Goal: Task Accomplishment & Management: Complete application form

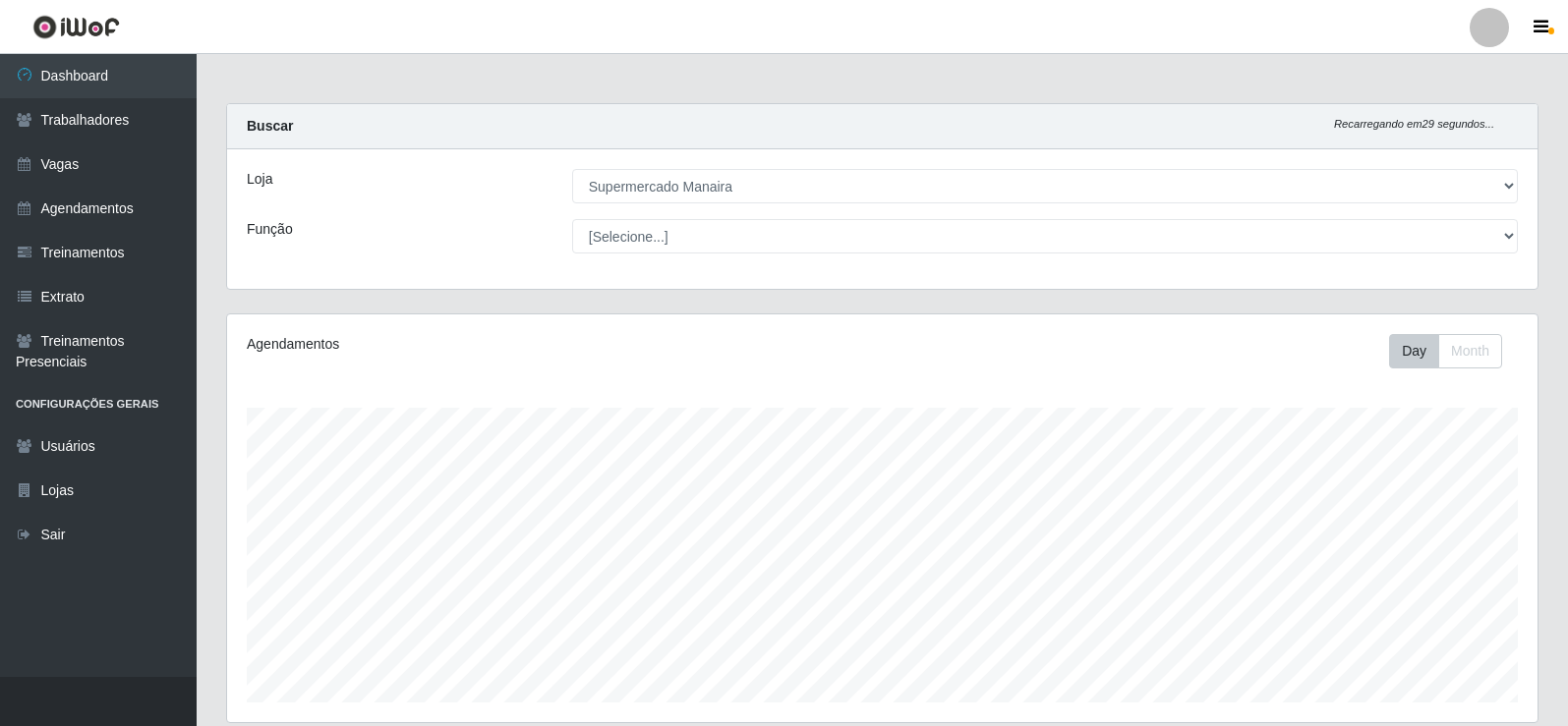
select select "443"
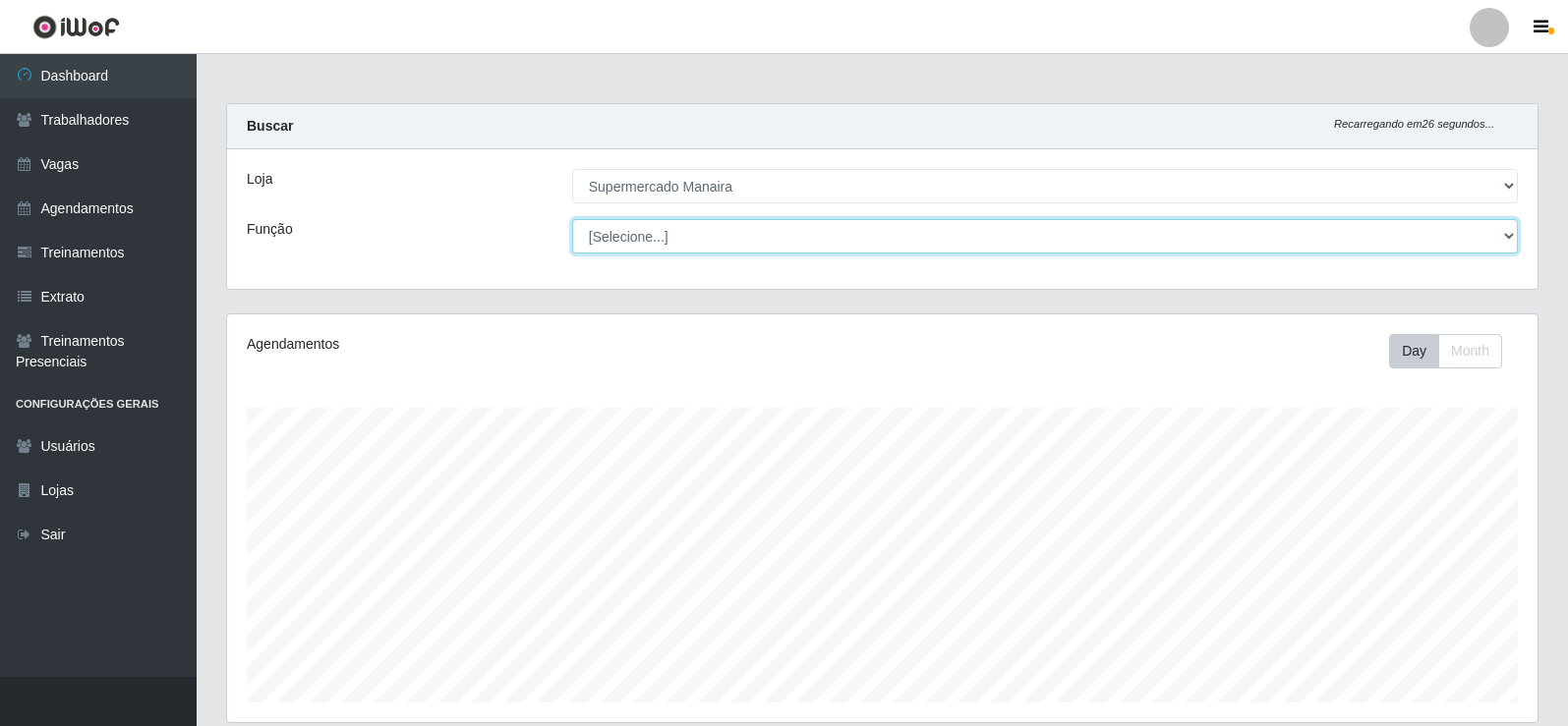
click at [1515, 238] on select "[Selecione...] ASG ASG + ASG ++ Embalador Embalador + Embalador ++ Operador de …" at bounding box center [1045, 236] width 946 height 35
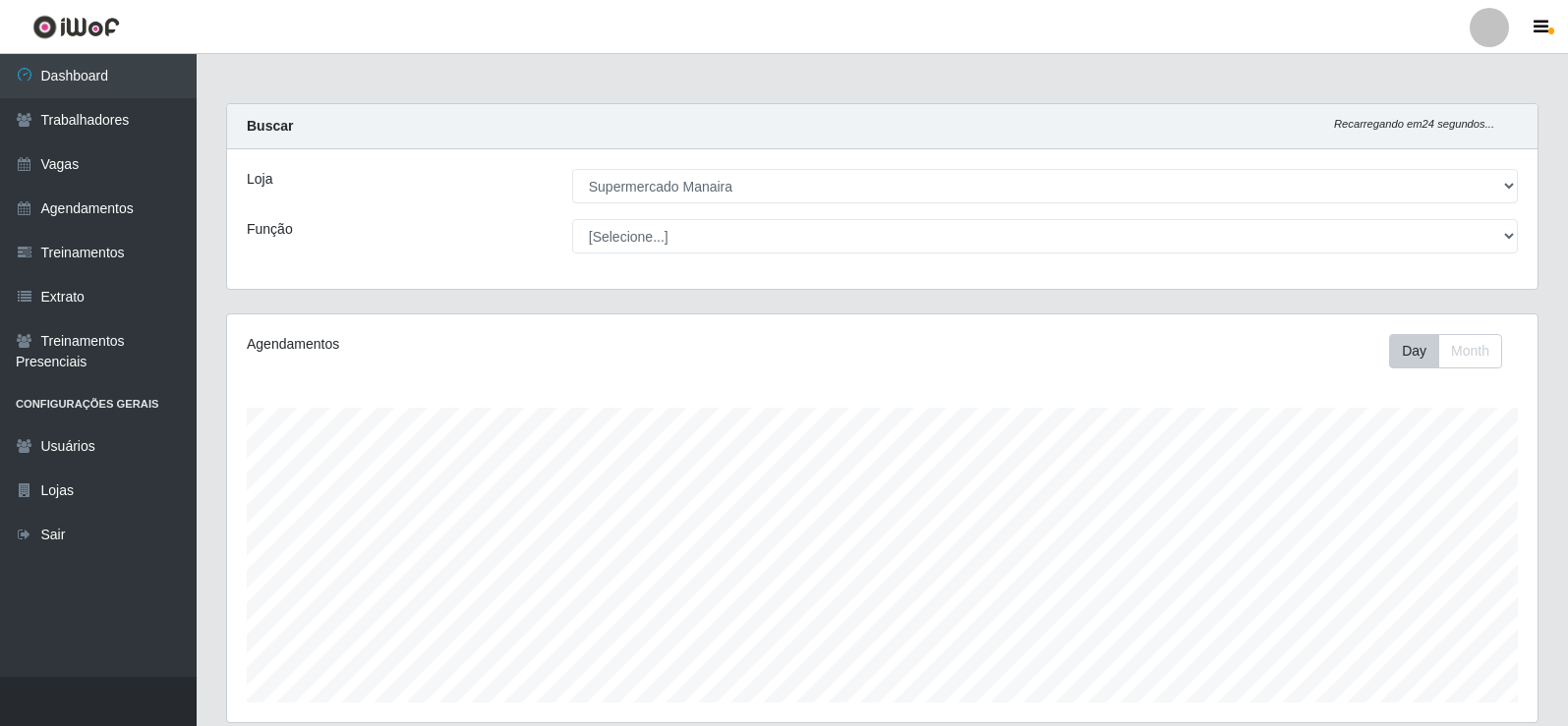
click at [725, 162] on div "Loja [Selecione...] Supermercado Manaira Função [Selecione...] ASG ASG + ASG ++…" at bounding box center [882, 219] width 1310 height 139
click at [86, 167] on link "Vagas" at bounding box center [98, 164] width 197 height 45
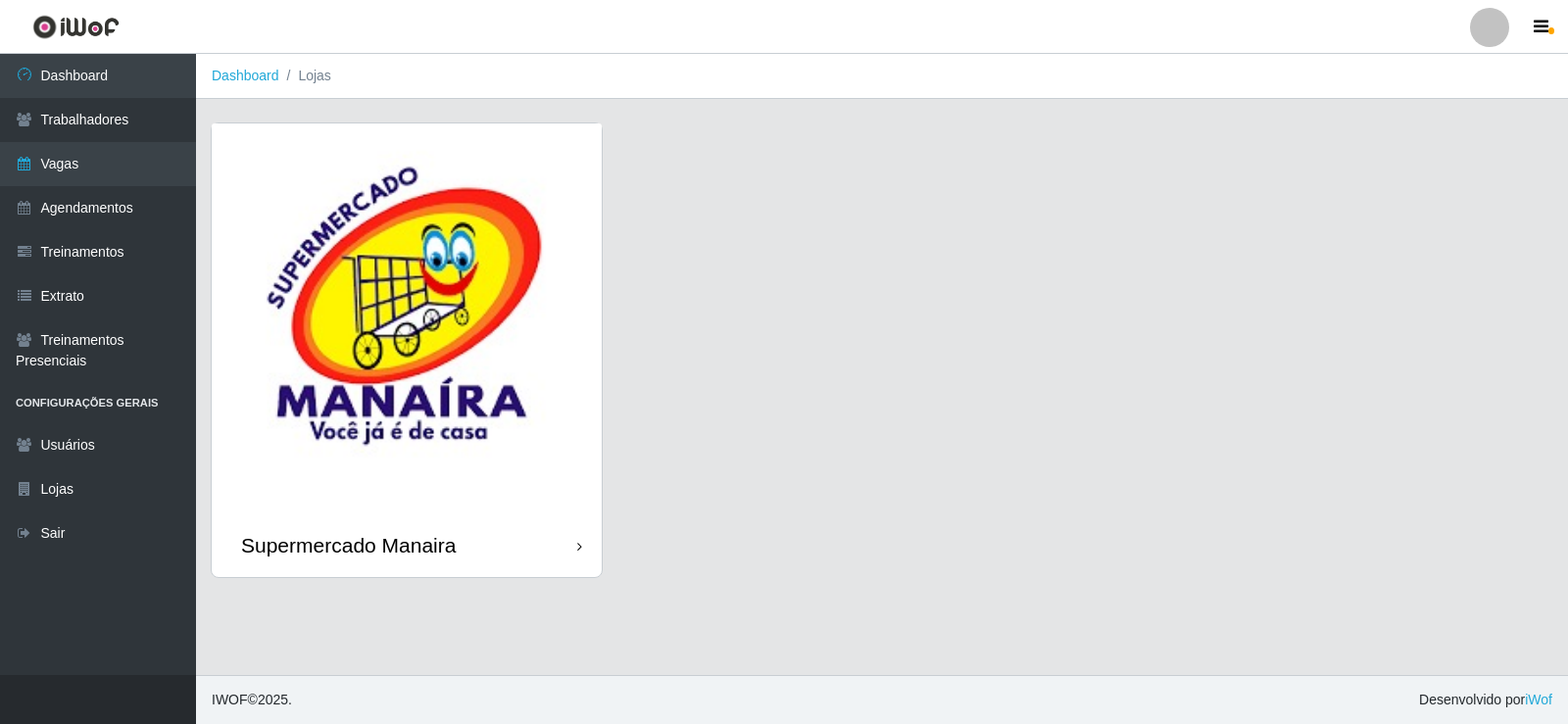
click at [580, 550] on icon at bounding box center [579, 546] width 5 height 14
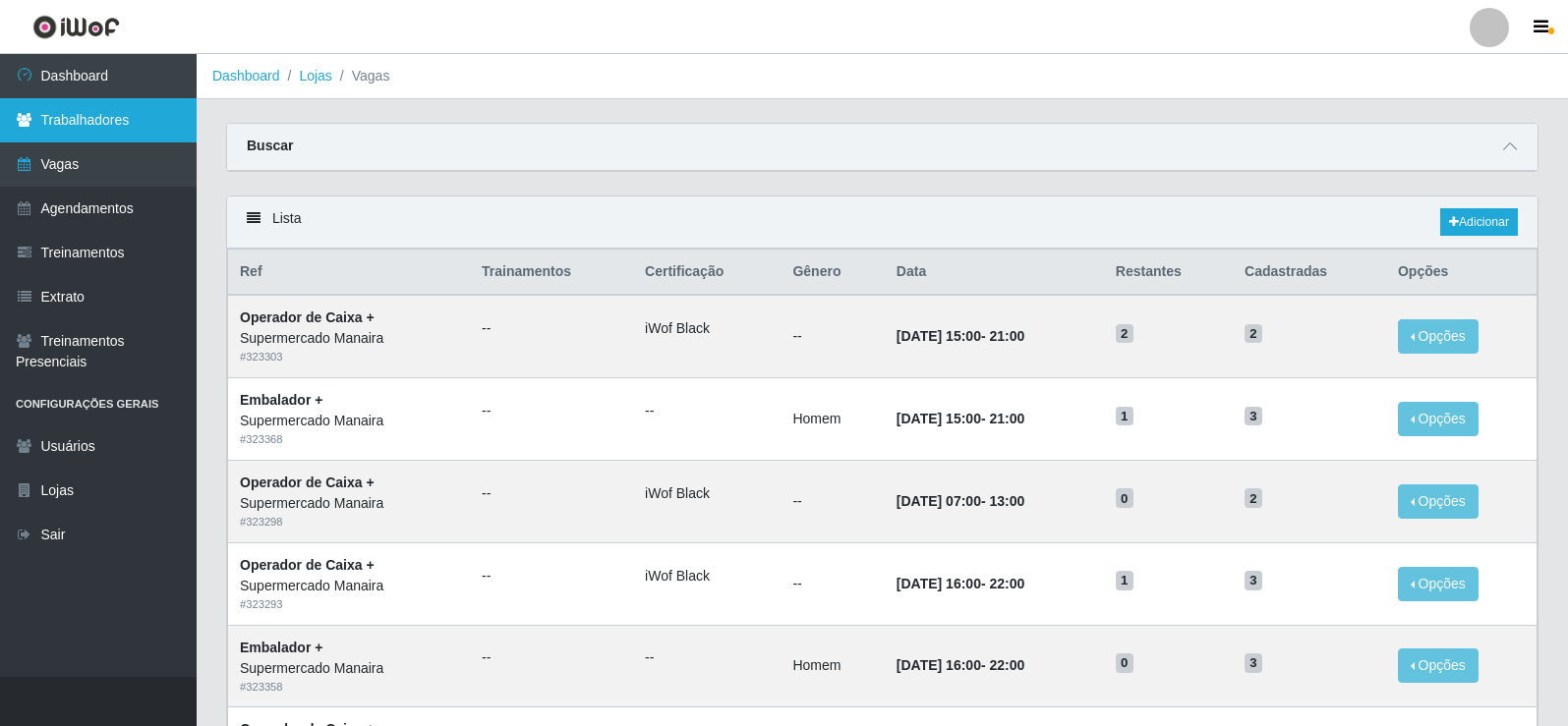
click at [151, 118] on link "Trabalhadores" at bounding box center [98, 120] width 197 height 45
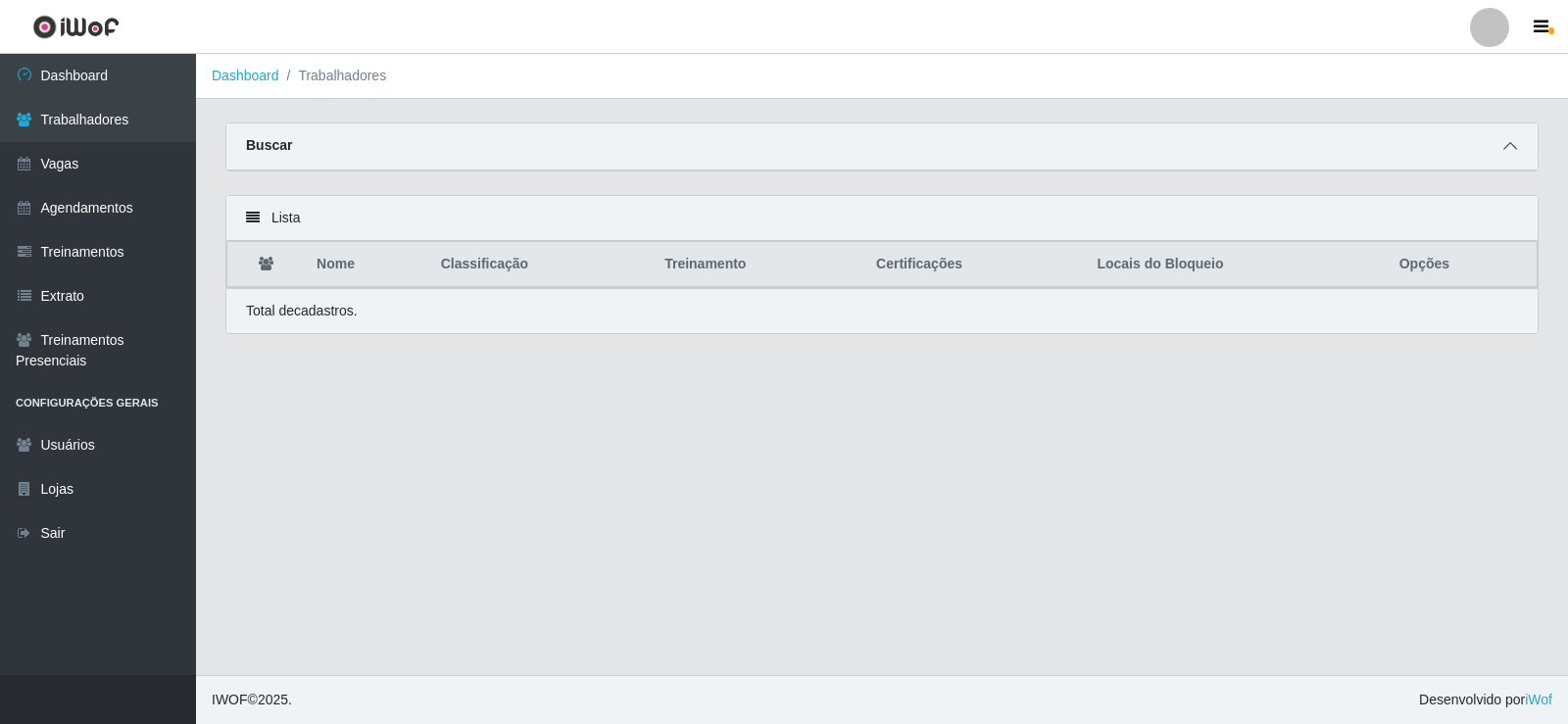
click at [1518, 150] on span at bounding box center [1510, 146] width 24 height 23
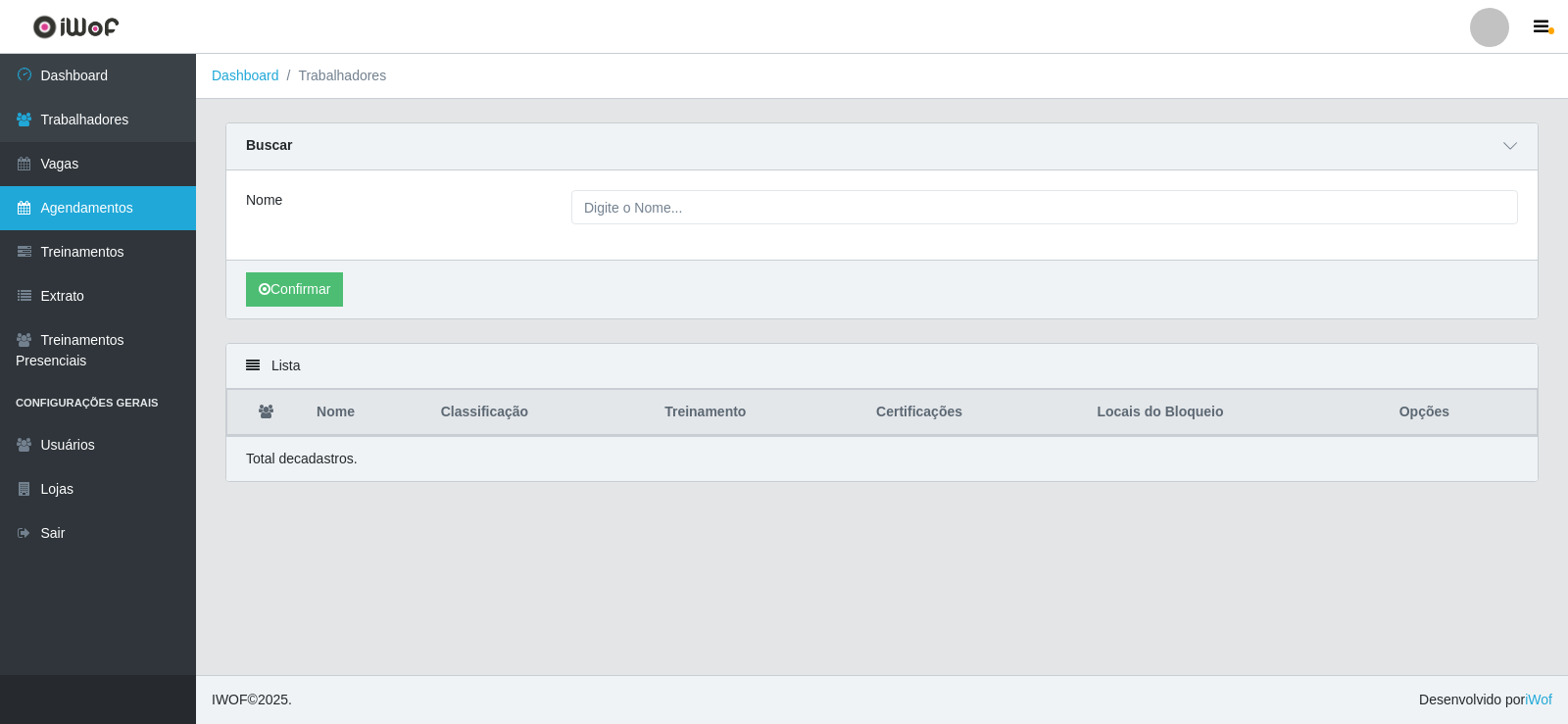
click at [72, 222] on link "Agendamentos" at bounding box center [98, 208] width 196 height 44
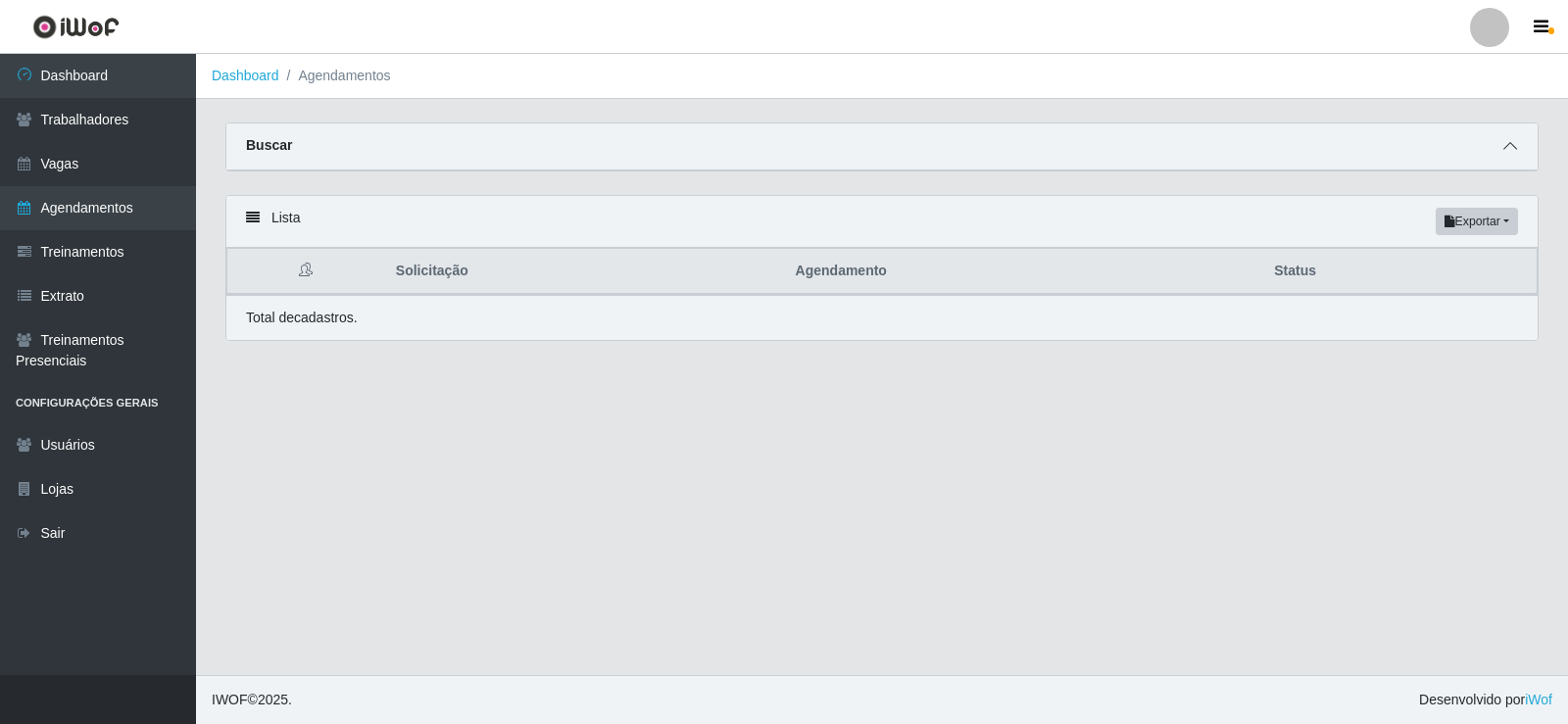
click at [1508, 146] on icon at bounding box center [1510, 146] width 14 height 14
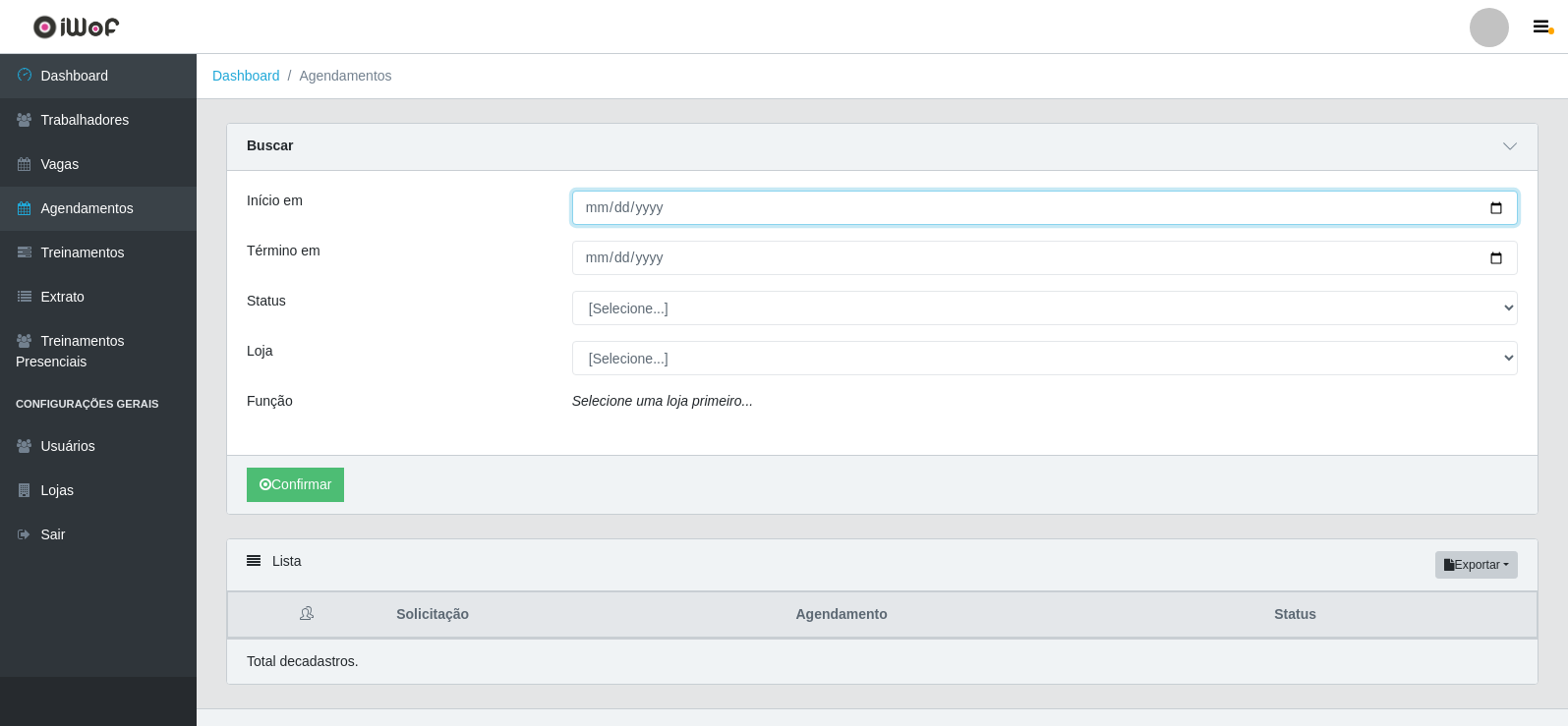
click at [610, 210] on input "Início em" at bounding box center [1045, 208] width 946 height 35
click at [594, 209] on input "Início em" at bounding box center [1045, 208] width 946 height 35
click at [623, 211] on input "Início em" at bounding box center [1045, 208] width 946 height 35
click at [616, 212] on input "Início em" at bounding box center [1045, 208] width 946 height 35
click at [691, 213] on input "[DATE]" at bounding box center [1045, 208] width 946 height 35
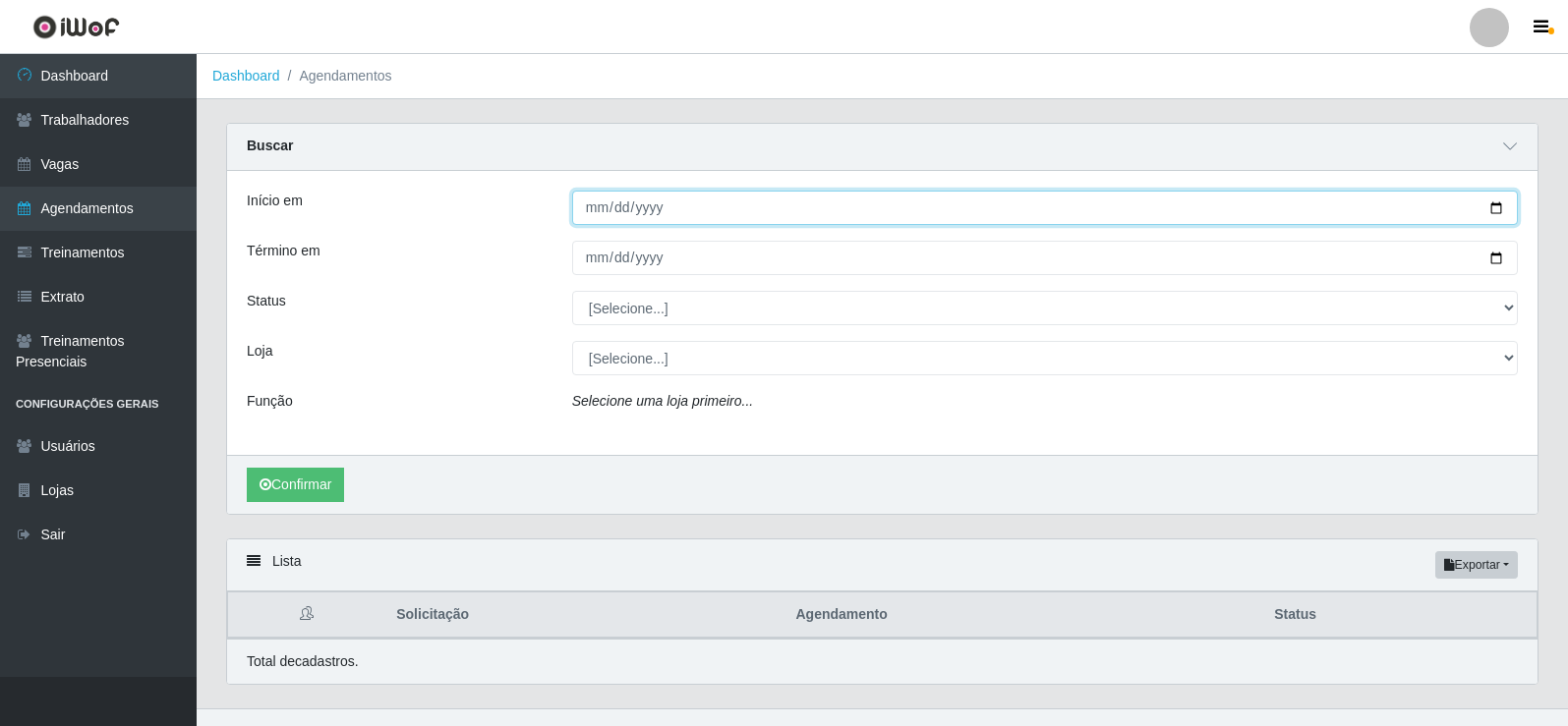
click at [652, 207] on input "[DATE]" at bounding box center [1045, 208] width 946 height 35
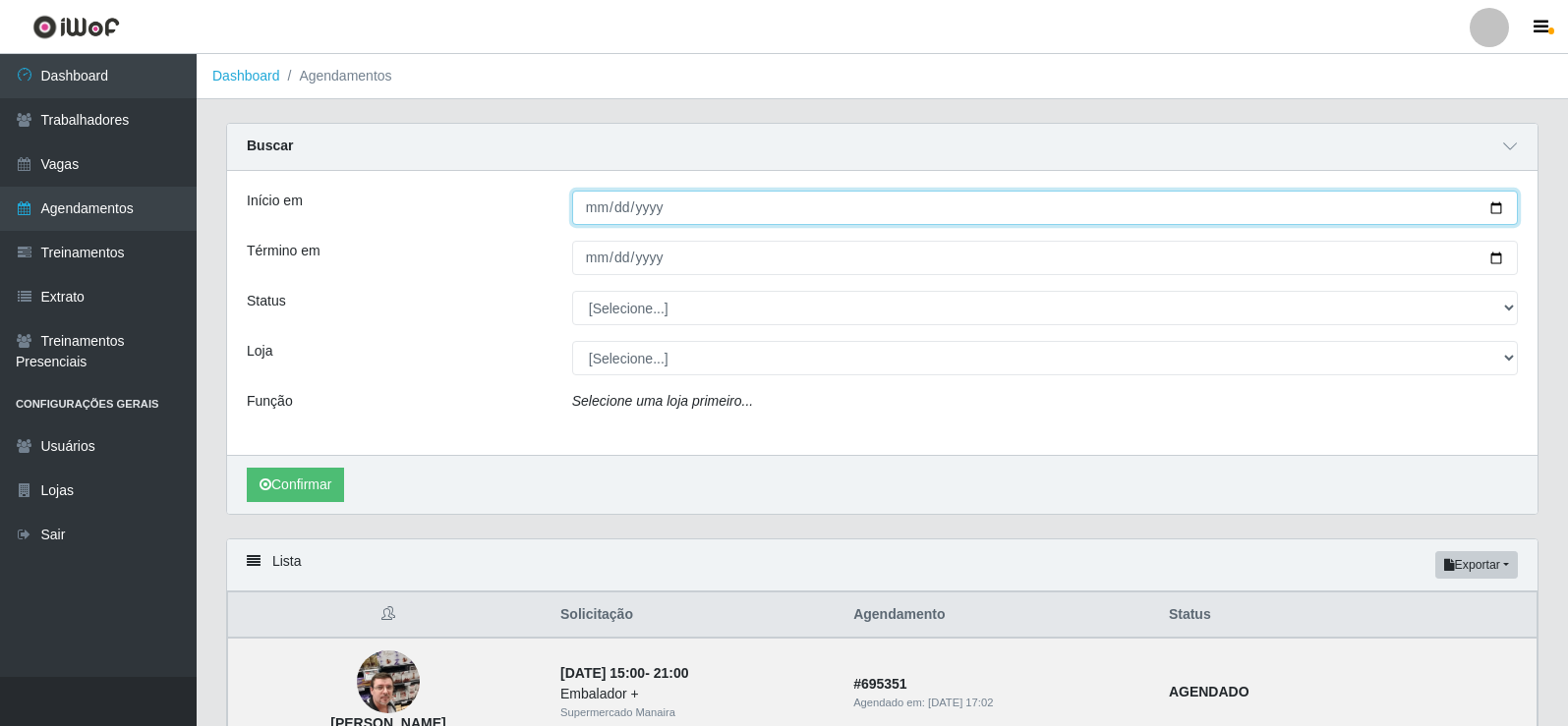
click at [658, 207] on input "[DATE]" at bounding box center [1045, 208] width 946 height 35
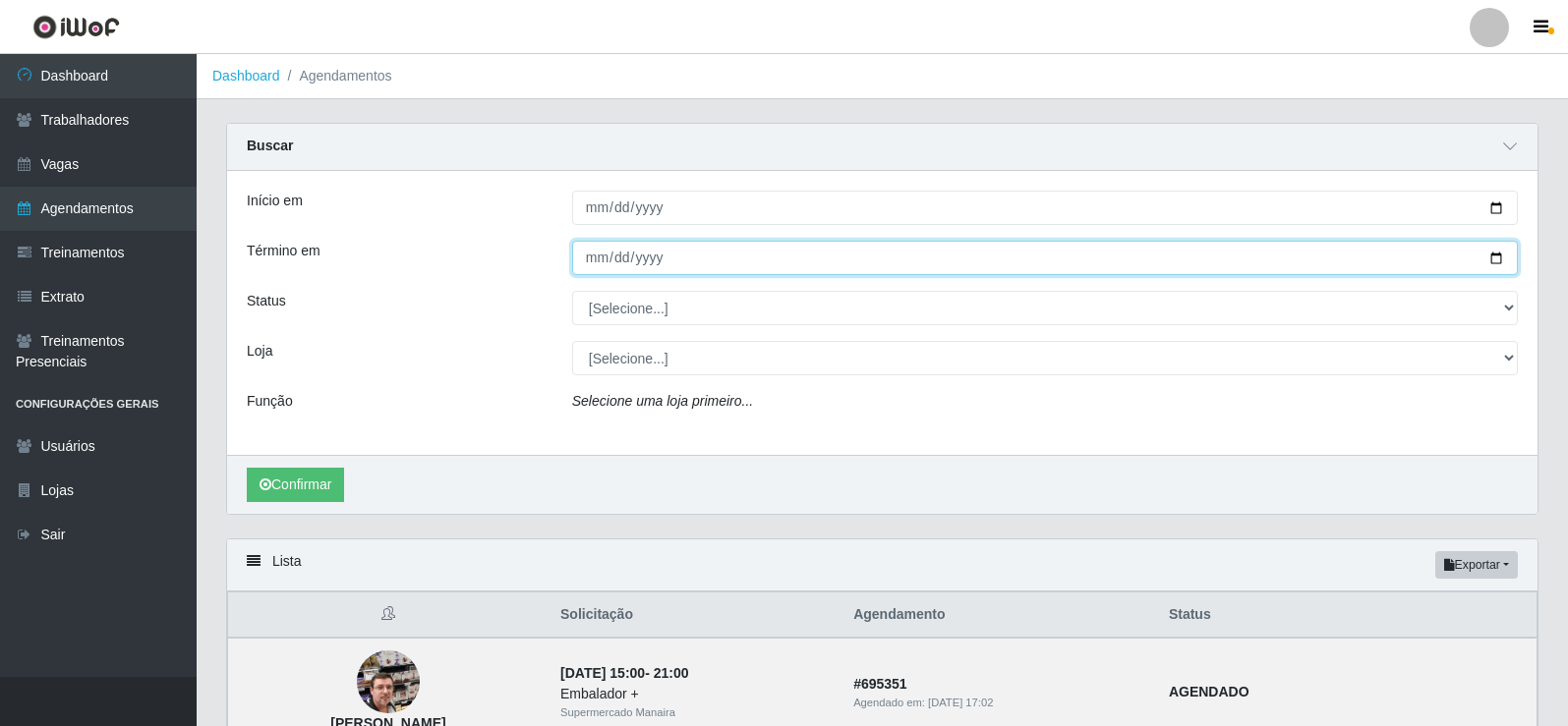
click at [640, 252] on input "Término em" at bounding box center [1045, 257] width 946 height 35
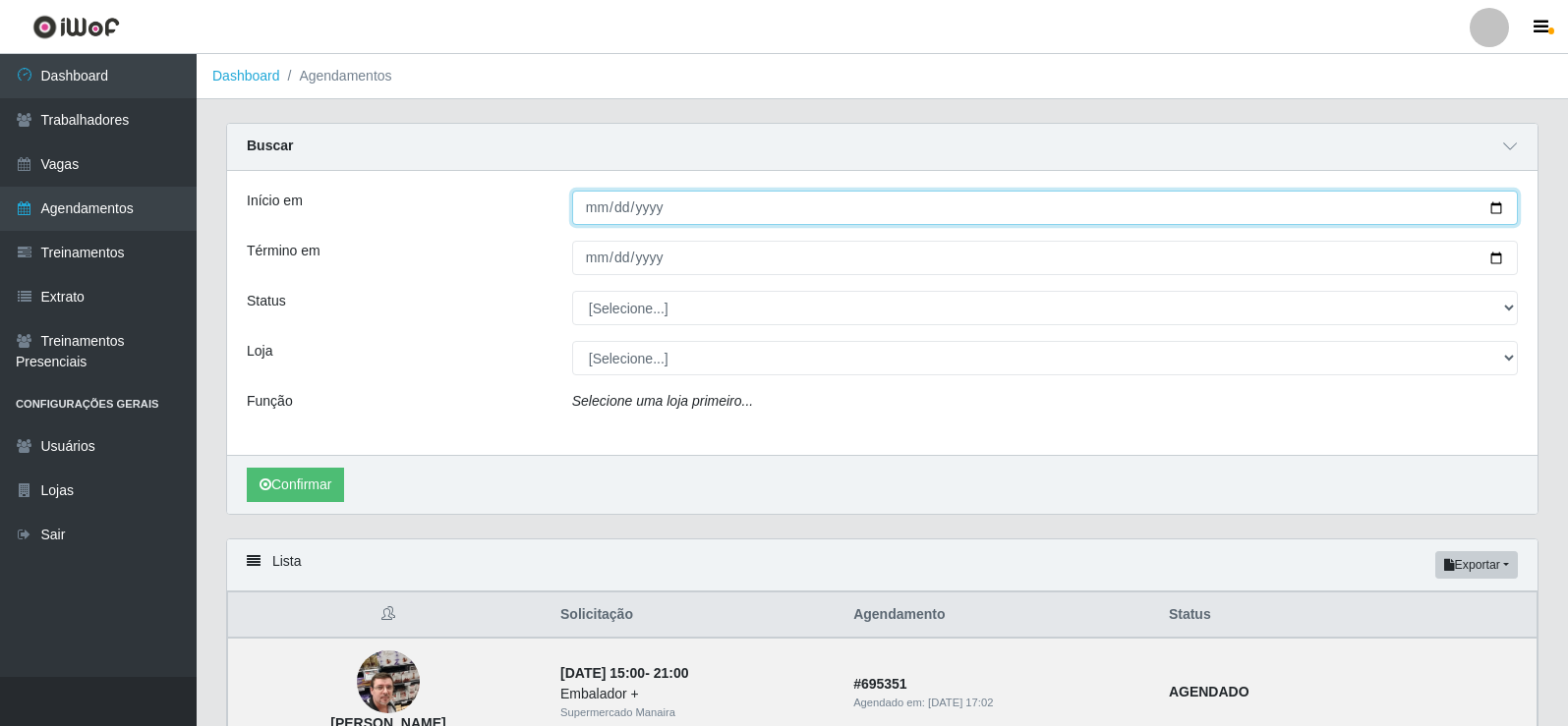
click at [653, 197] on input "[DATE]" at bounding box center [1045, 208] width 946 height 35
click at [650, 212] on input "[DATE]" at bounding box center [1045, 208] width 946 height 35
type input "[PHONE_NUMBER]"
type input "[DATE]"
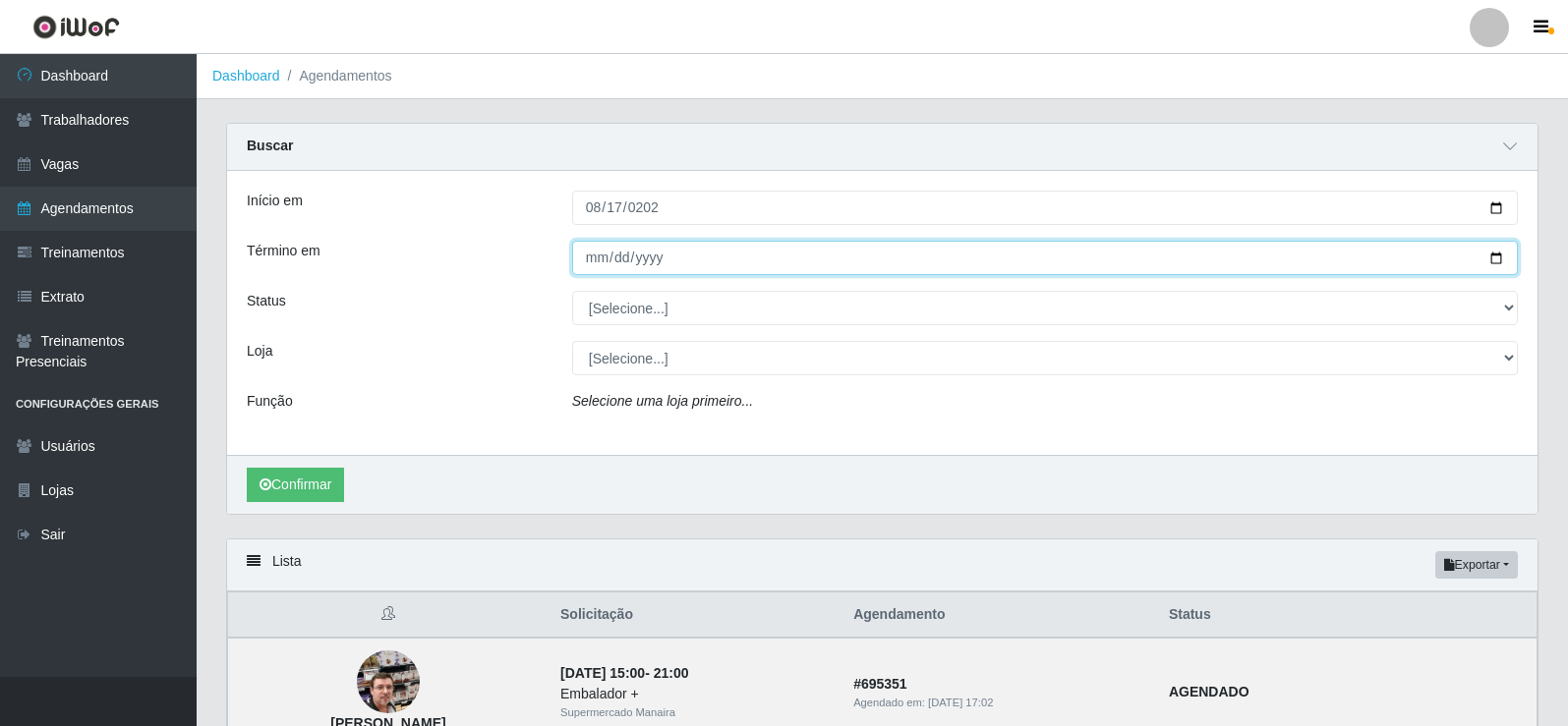
click at [600, 268] on input "Término em" at bounding box center [1045, 257] width 946 height 35
type input "[DATE]"
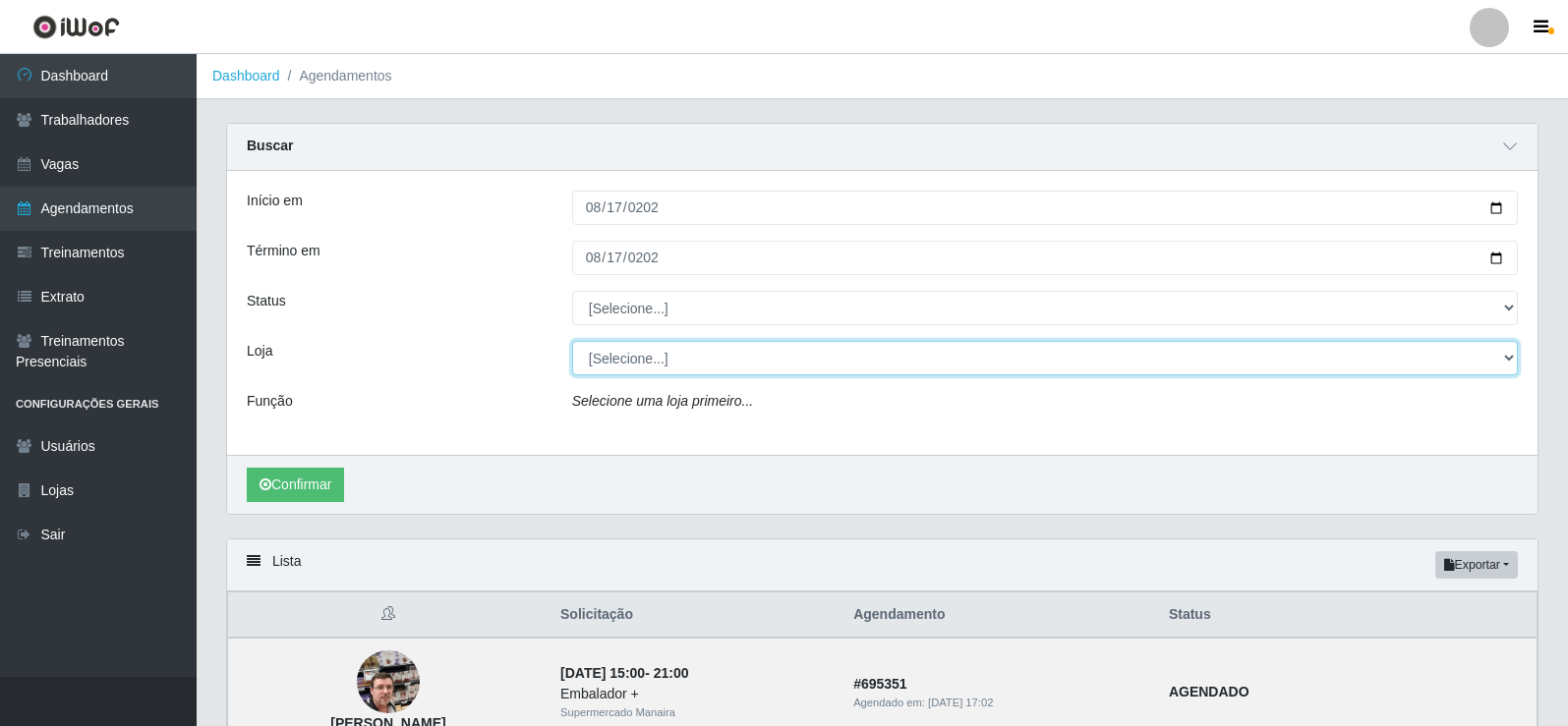
click at [1508, 359] on select "[Selecione...] Supermercado Manaira" at bounding box center [1045, 358] width 946 height 35
select select "443"
click at [572, 342] on select "[Selecione...] Supermercado Manaira" at bounding box center [1045, 358] width 946 height 35
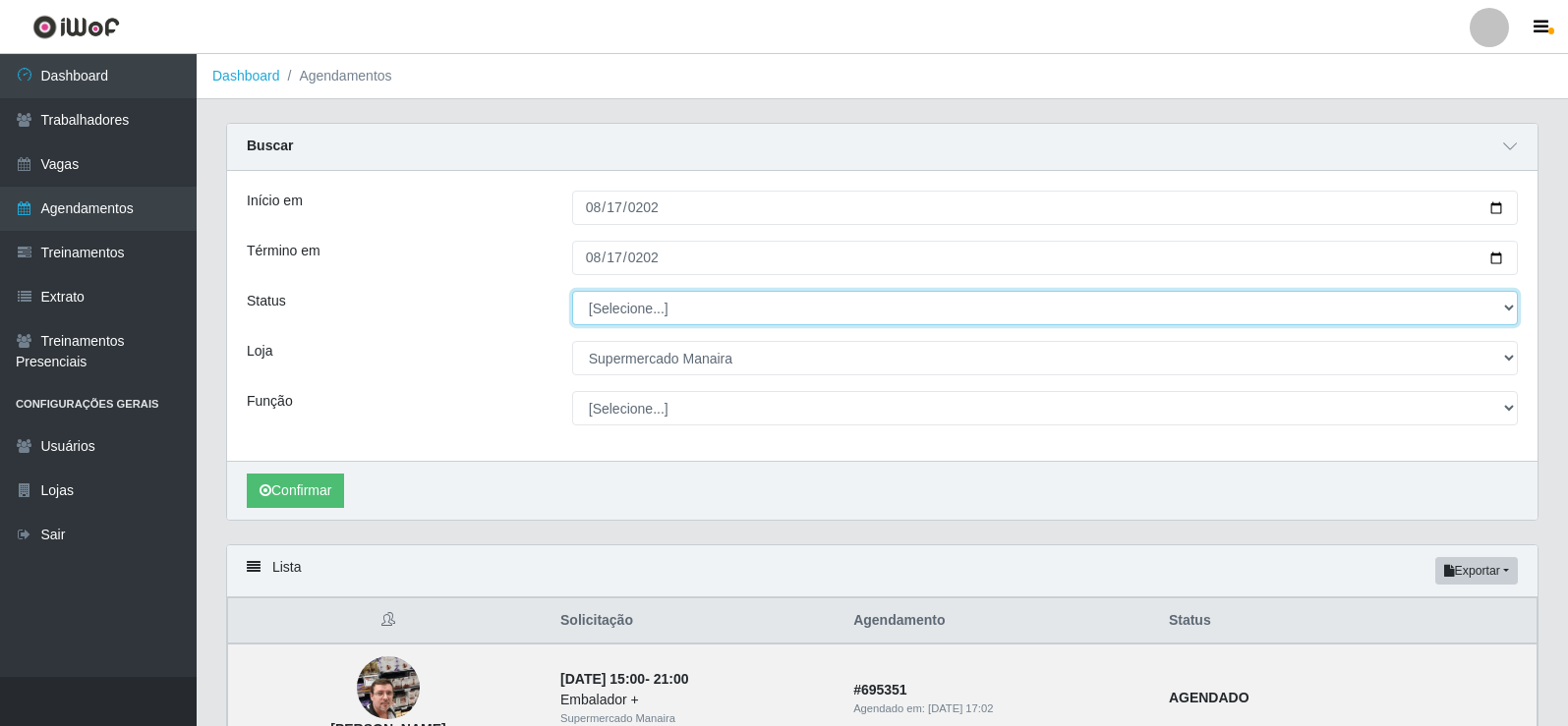
click at [1512, 313] on select "[Selecione...] AGENDADO AGUARDANDO LIBERAR EM ANDAMENTO EM REVISÃO FINALIZADO C…" at bounding box center [1045, 308] width 946 height 35
select select "EM ANDAMENTO"
click at [572, 292] on select "[Selecione...] AGENDADO AGUARDANDO LIBERAR EM ANDAMENTO EM REVISÃO FINALIZADO C…" at bounding box center [1045, 308] width 946 height 35
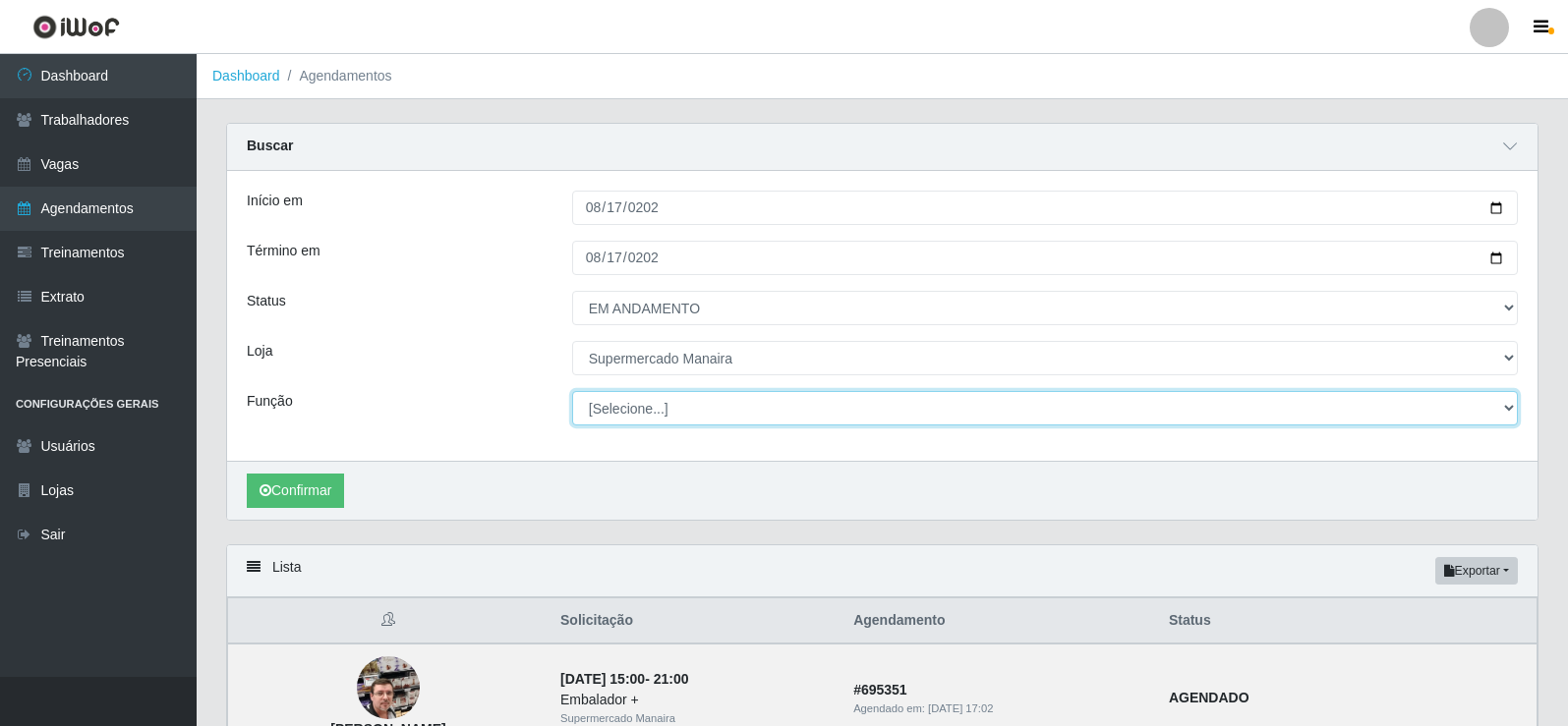
click at [1513, 406] on select "[Selecione...] ASG ASG + ASG ++ Embalador Embalador + Embalador ++ Operador de …" at bounding box center [1045, 408] width 946 height 35
select select "107"
click at [572, 392] on select "[Selecione...] ASG ASG + ASG ++ Embalador Embalador + Embalador ++ Operador de …" at bounding box center [1045, 408] width 946 height 35
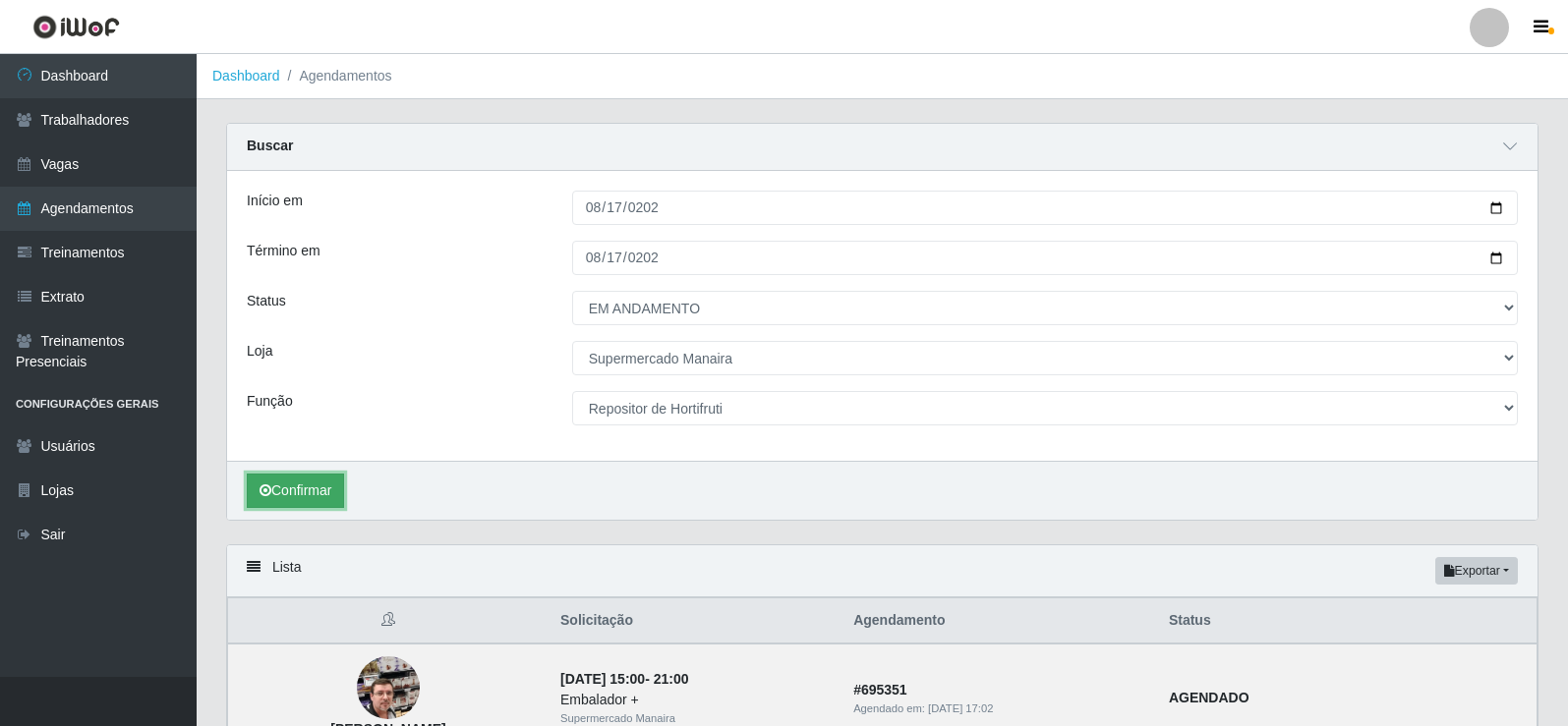
click at [281, 489] on button "Confirmar" at bounding box center [295, 491] width 97 height 35
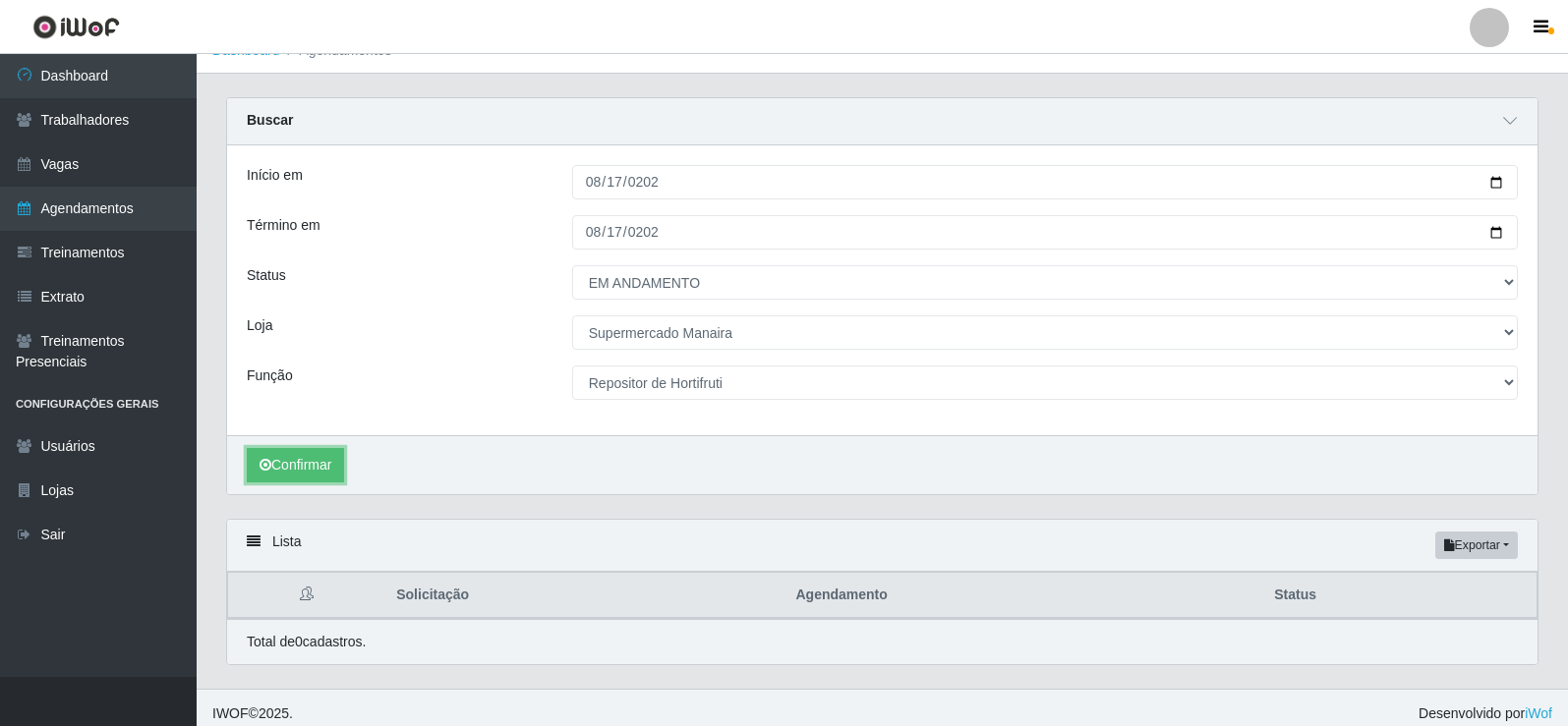
scroll to position [39, 0]
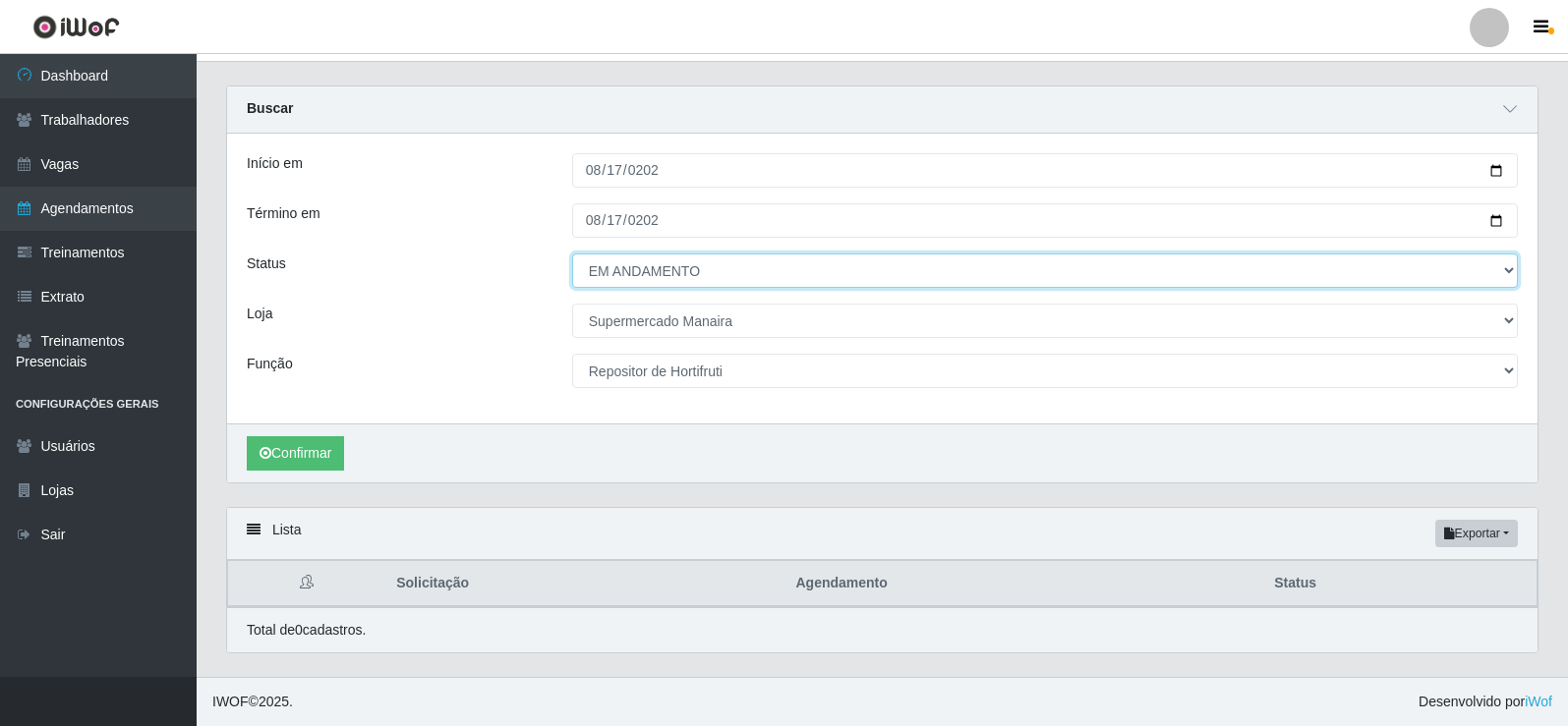
click at [1507, 270] on select "[Selecione...] AGENDADO AGUARDANDO LIBERAR EM ANDAMENTO EM REVISÃO FINALIZADO C…" at bounding box center [1045, 270] width 946 height 35
select select "AGENDADO"
click at [572, 253] on select "[Selecione...] AGENDADO AGUARDANDO LIBERAR EM ANDAMENTO EM REVISÃO FINALIZADO C…" at bounding box center [1045, 270] width 946 height 35
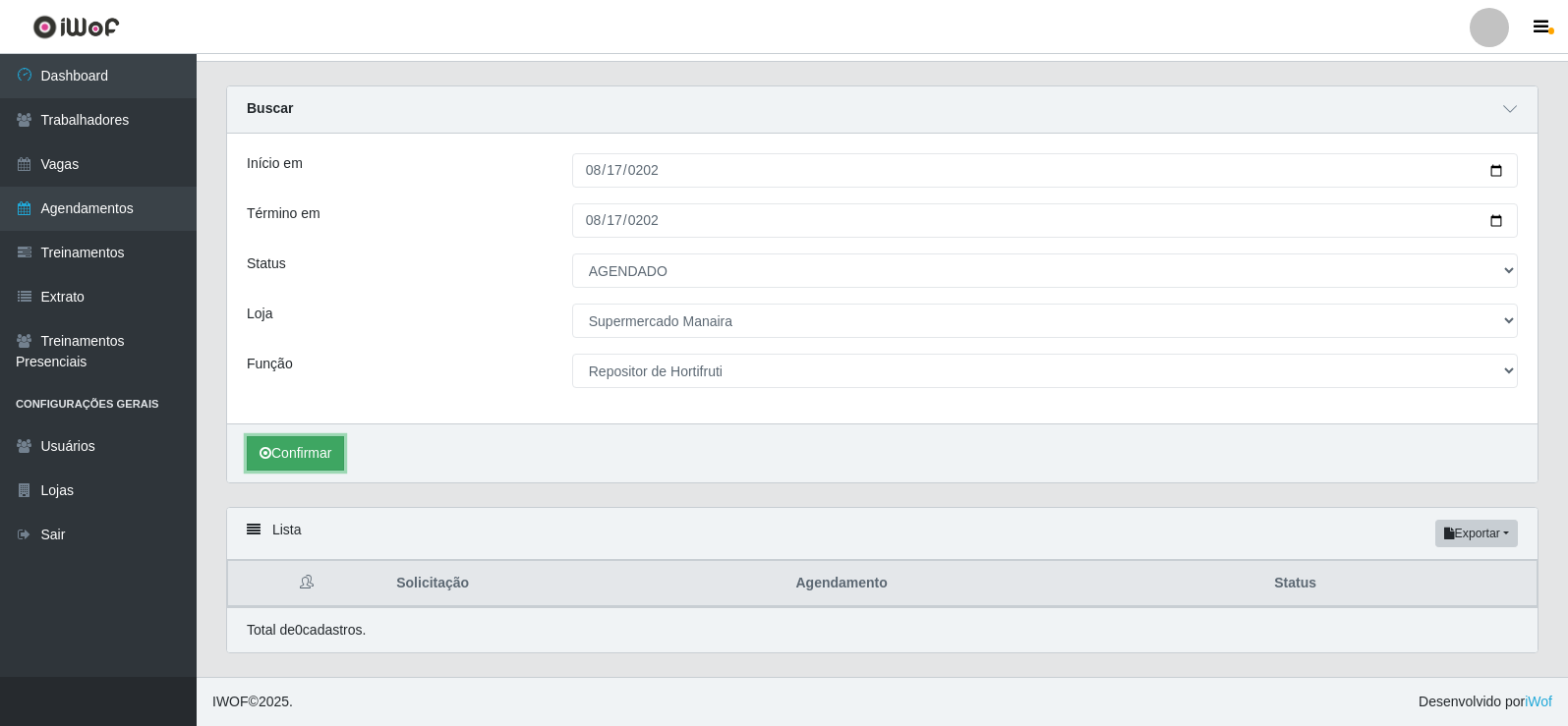
click at [295, 452] on button "Confirmar" at bounding box center [295, 453] width 97 height 35
click at [323, 445] on button "Confirmar" at bounding box center [295, 453] width 97 height 35
click at [1472, 531] on button "Exportar" at bounding box center [1476, 534] width 82 height 28
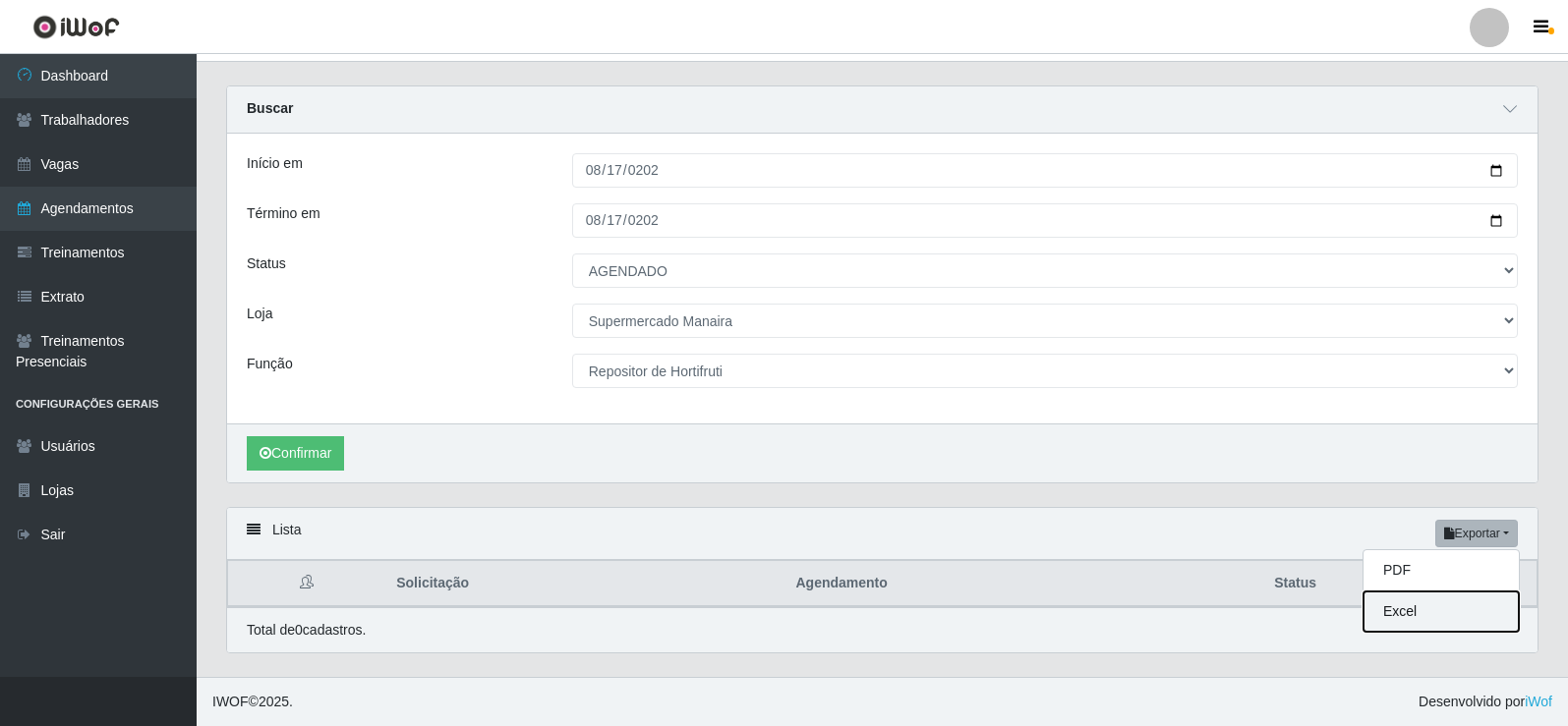
click at [1397, 612] on button "Excel" at bounding box center [1440, 611] width 155 height 41
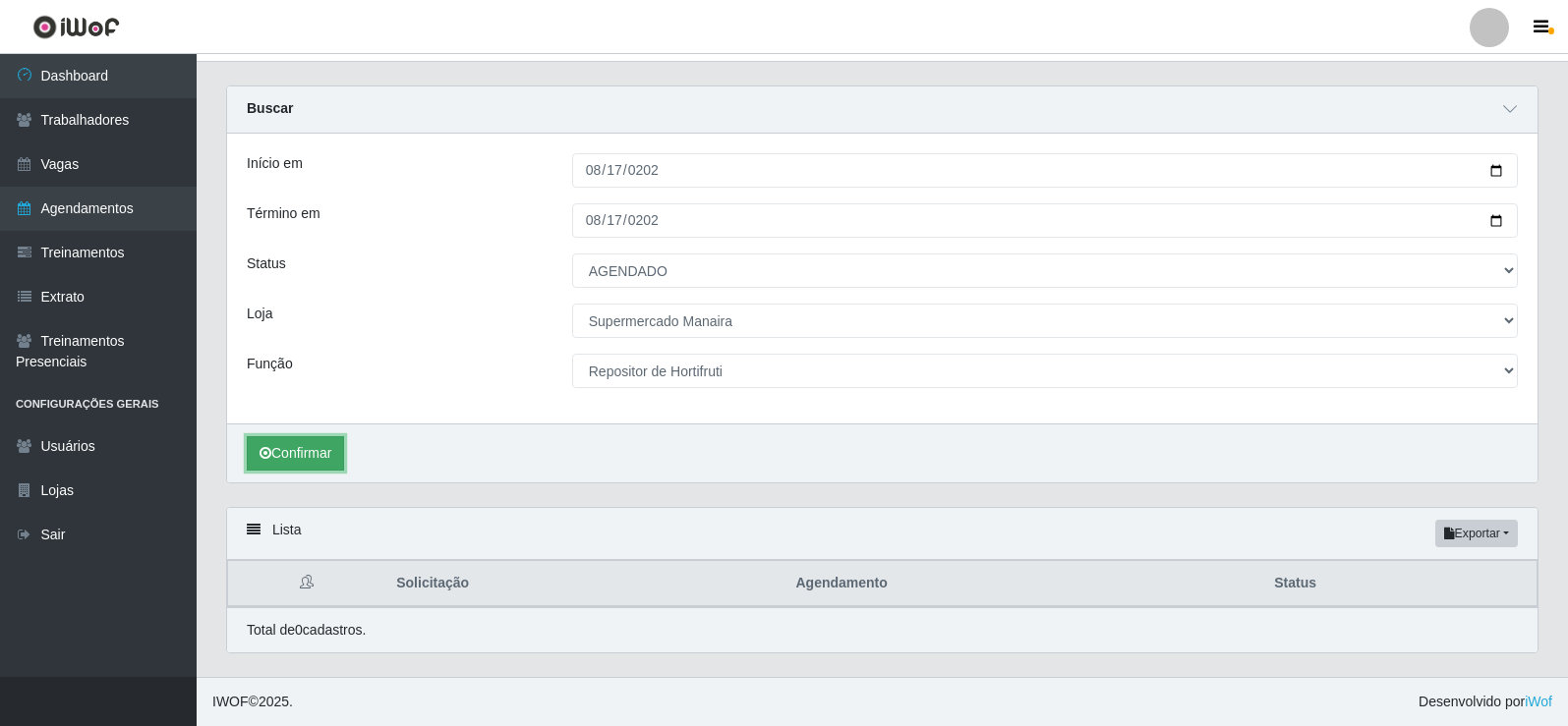
click at [298, 444] on button "Confirmar" at bounding box center [295, 453] width 97 height 35
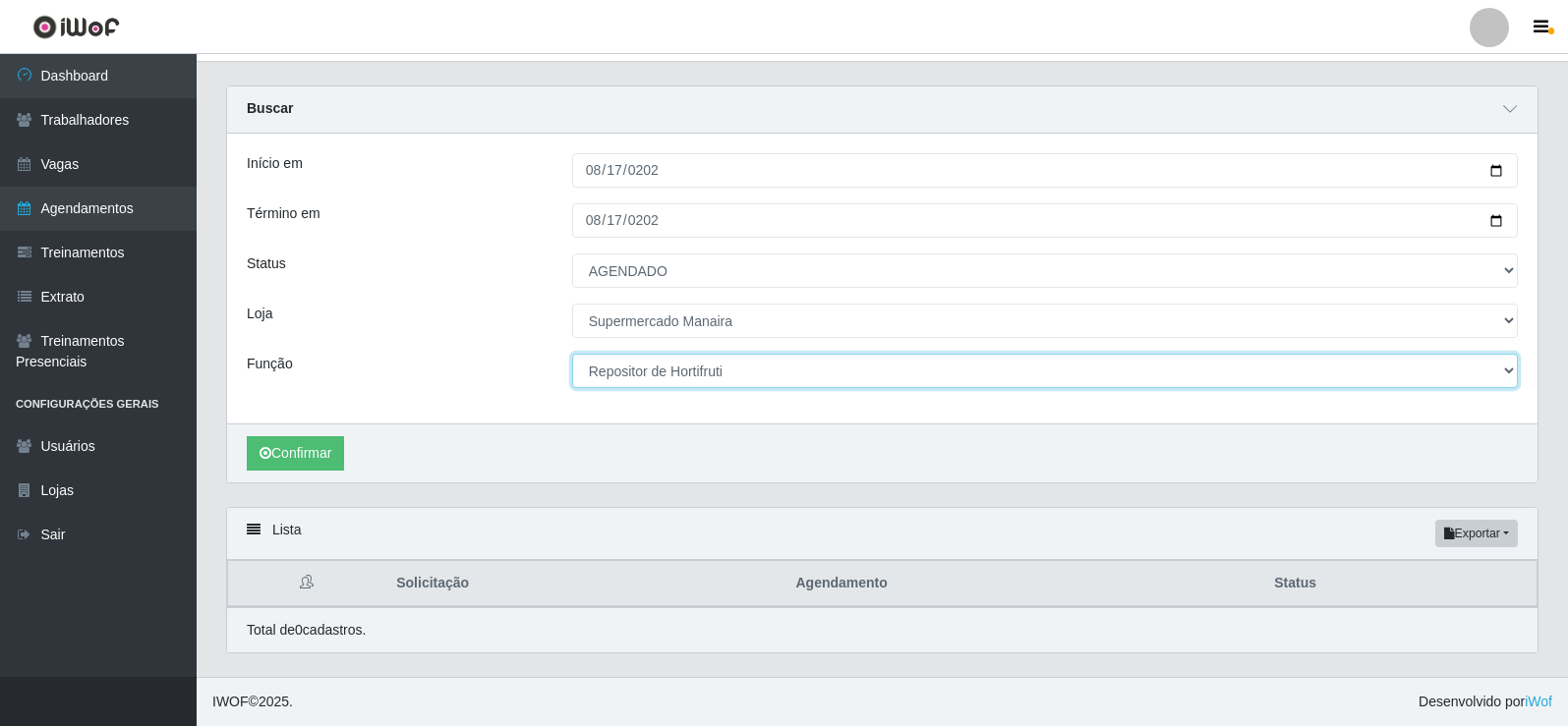
click at [1507, 366] on select "[Selecione...] ASG ASG + ASG ++ Embalador Embalador + Embalador ++ Operador de …" at bounding box center [1045, 371] width 946 height 35
click at [572, 354] on select "[Selecione...] ASG ASG + ASG ++ Embalador Embalador + Embalador ++ Operador de …" at bounding box center [1045, 371] width 946 height 35
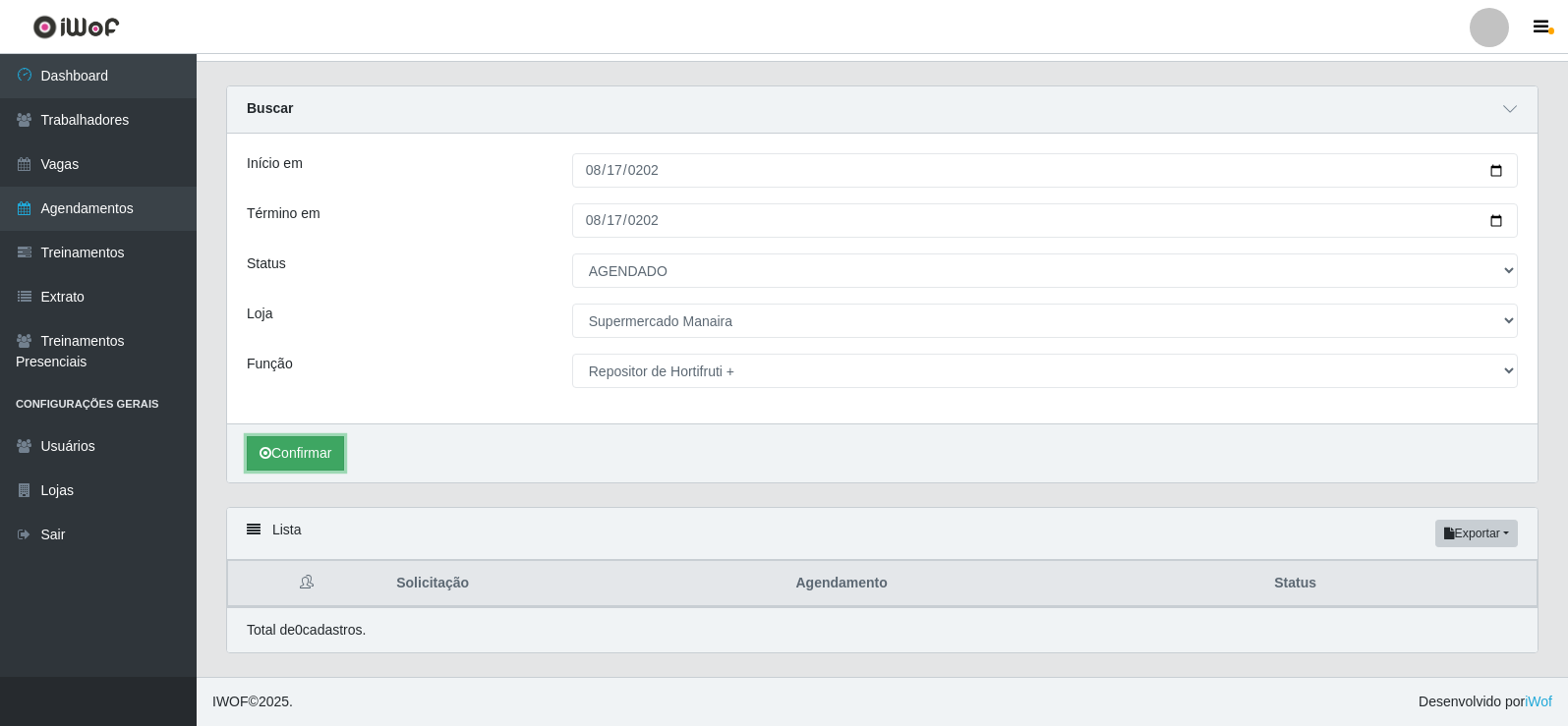
click at [279, 448] on button "Confirmar" at bounding box center [295, 453] width 97 height 35
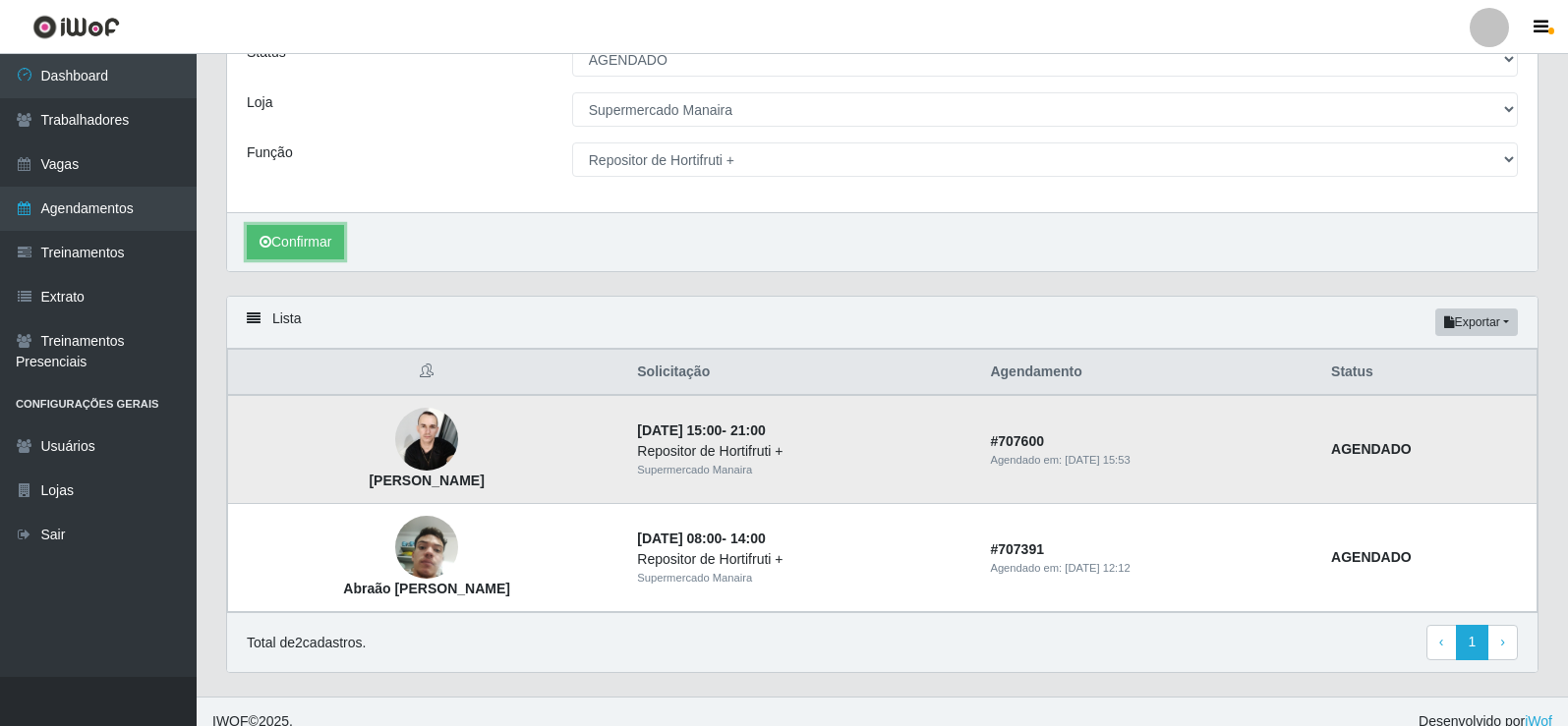
scroll to position [269, 0]
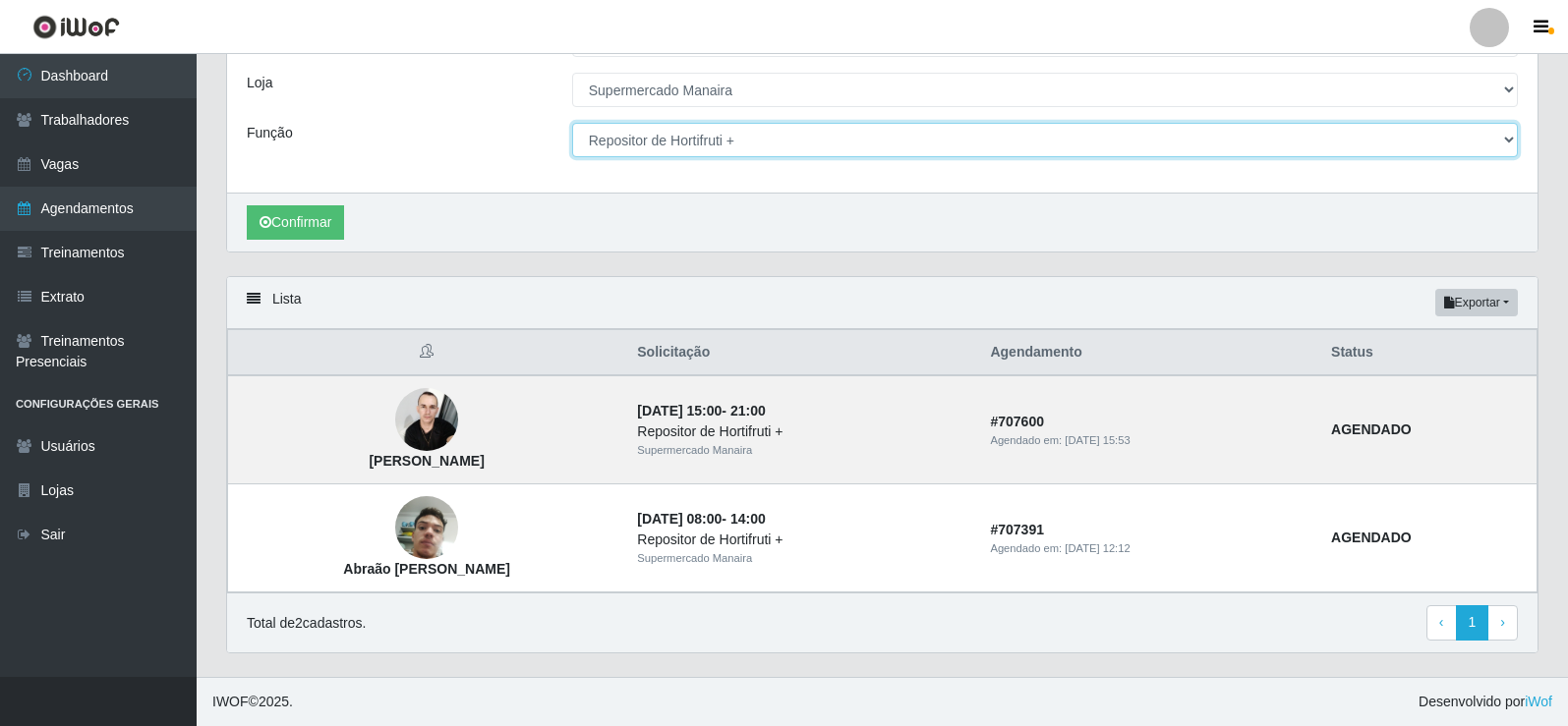
click at [1506, 139] on select "[Selecione...] ASG ASG + ASG ++ Embalador Embalador + Embalador ++ Operador de …" at bounding box center [1045, 139] width 946 height 35
click at [572, 123] on select "[Selecione...] ASG ASG + ASG ++ Embalador Embalador + Embalador ++ Operador de …" at bounding box center [1045, 139] width 946 height 35
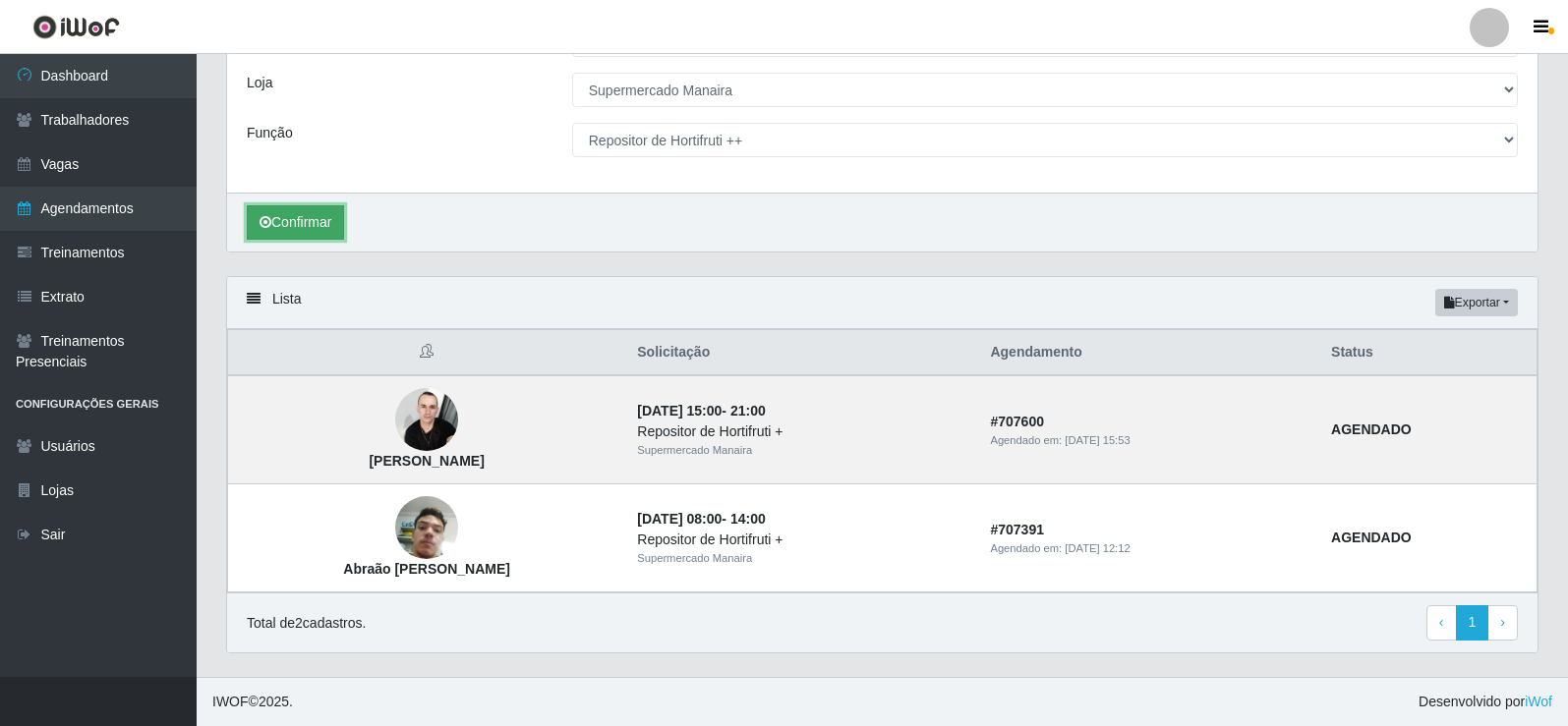
click at [305, 227] on button "Confirmar" at bounding box center [295, 223] width 97 height 35
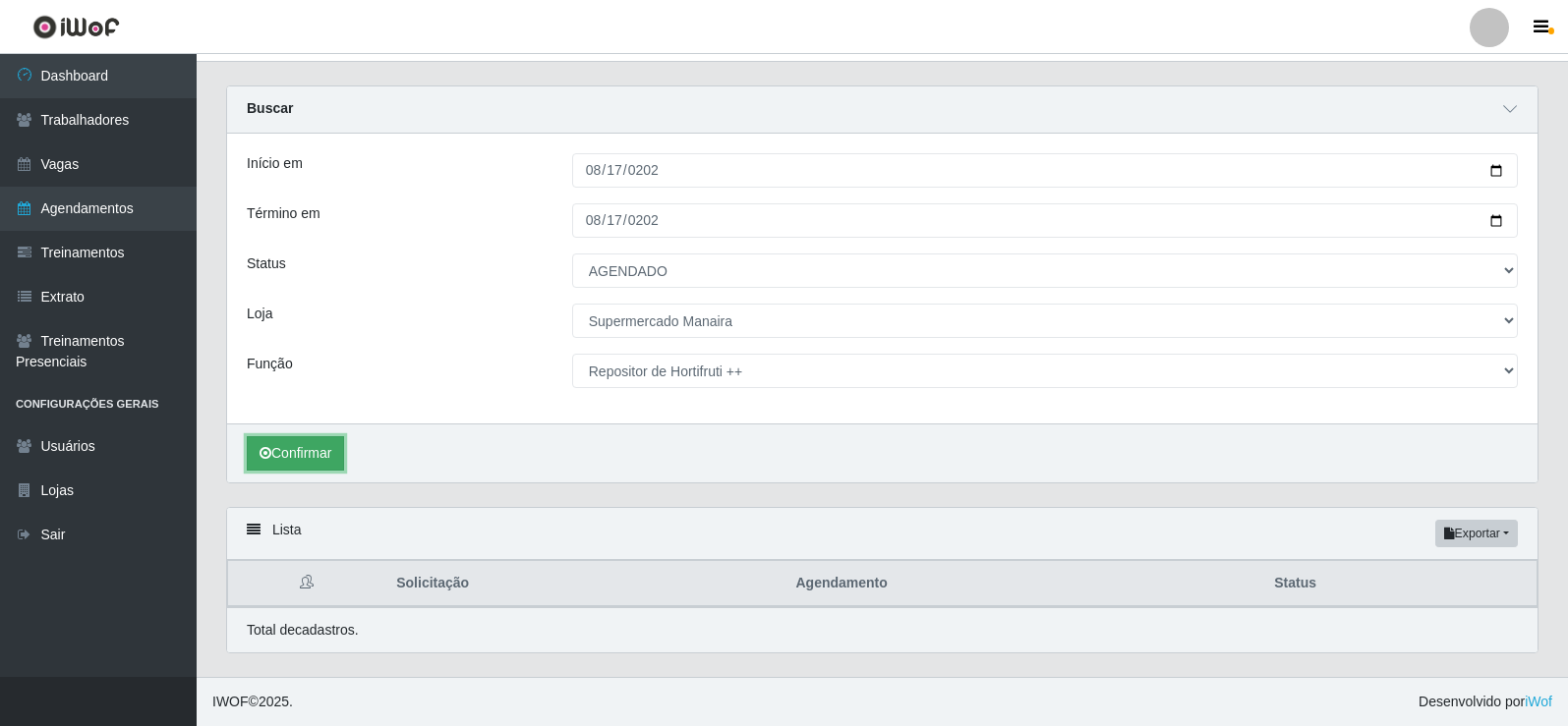
scroll to position [39, 0]
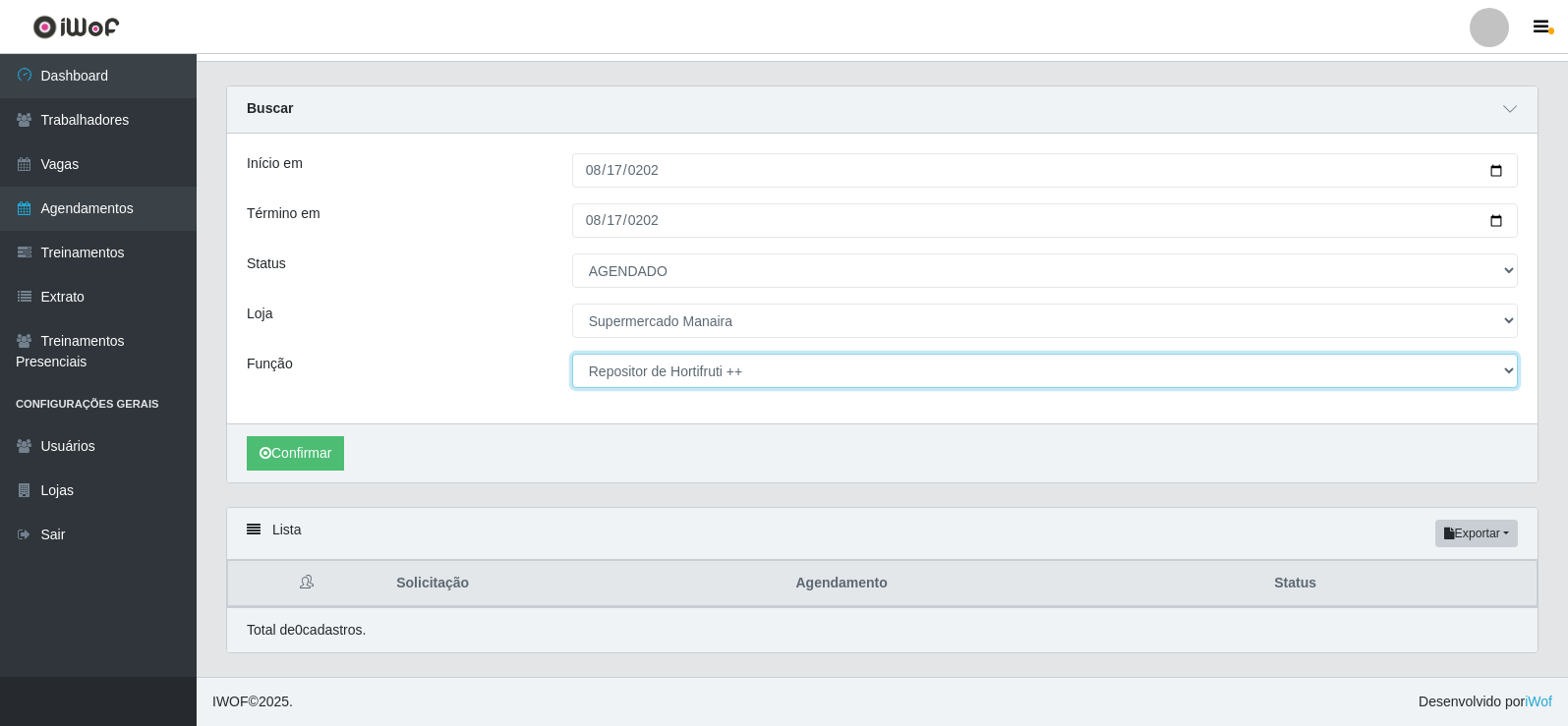
click at [1512, 377] on select "[Selecione...] ASG ASG + ASG ++ Embalador Embalador + Embalador ++ Operador de …" at bounding box center [1045, 371] width 946 height 35
click at [572, 354] on select "[Selecione...] ASG ASG + ASG ++ Embalador Embalador + Embalador ++ Operador de …" at bounding box center [1045, 371] width 946 height 35
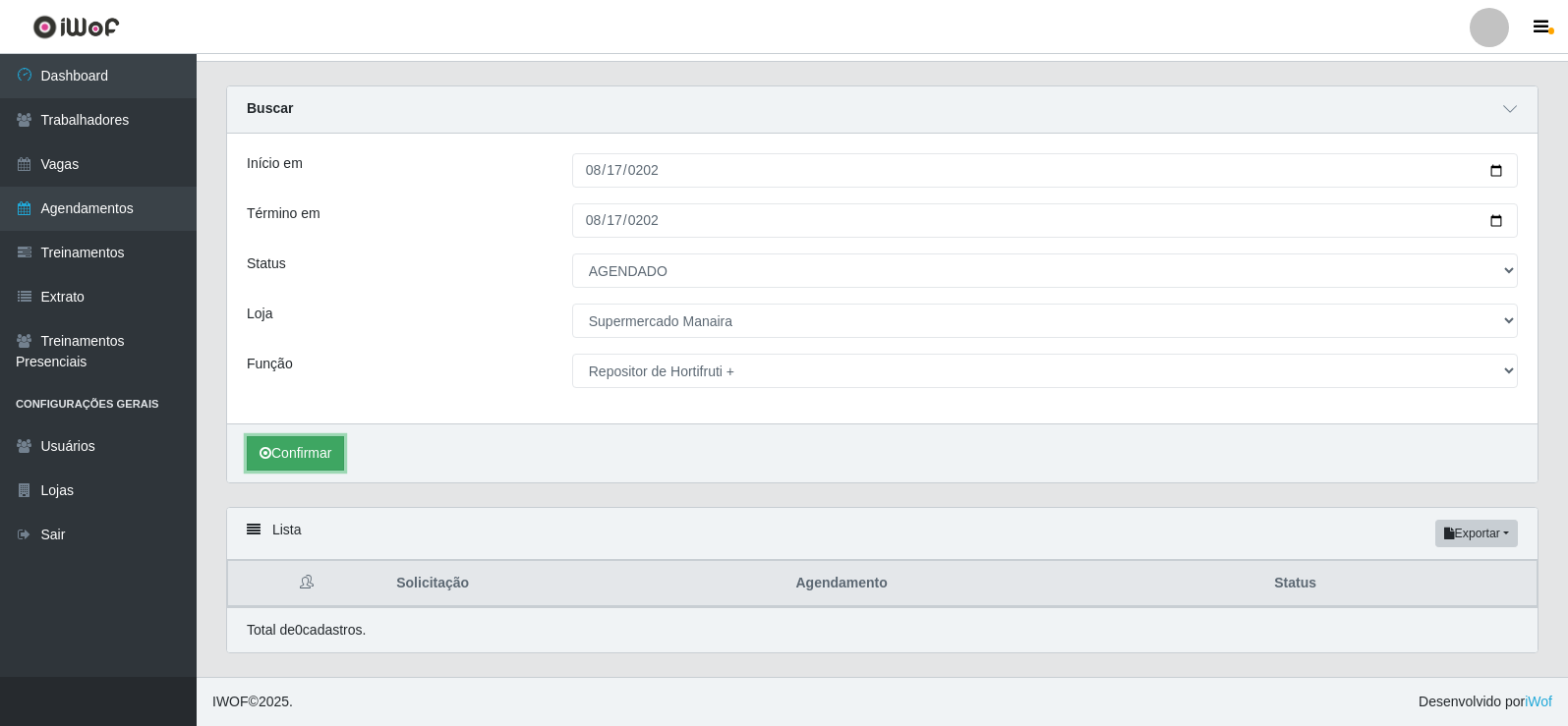
click at [338, 439] on button "Confirmar" at bounding box center [295, 453] width 97 height 35
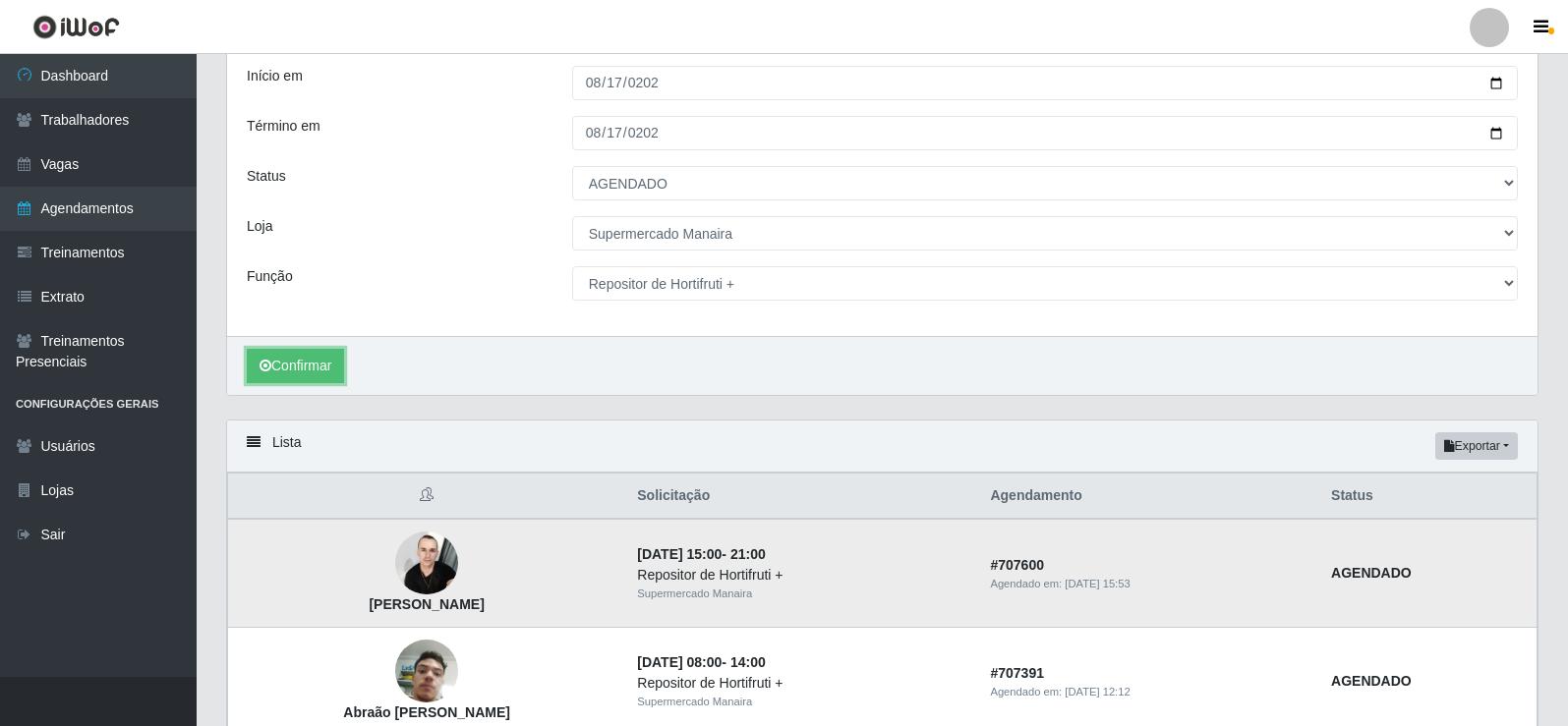
scroll to position [234, 0]
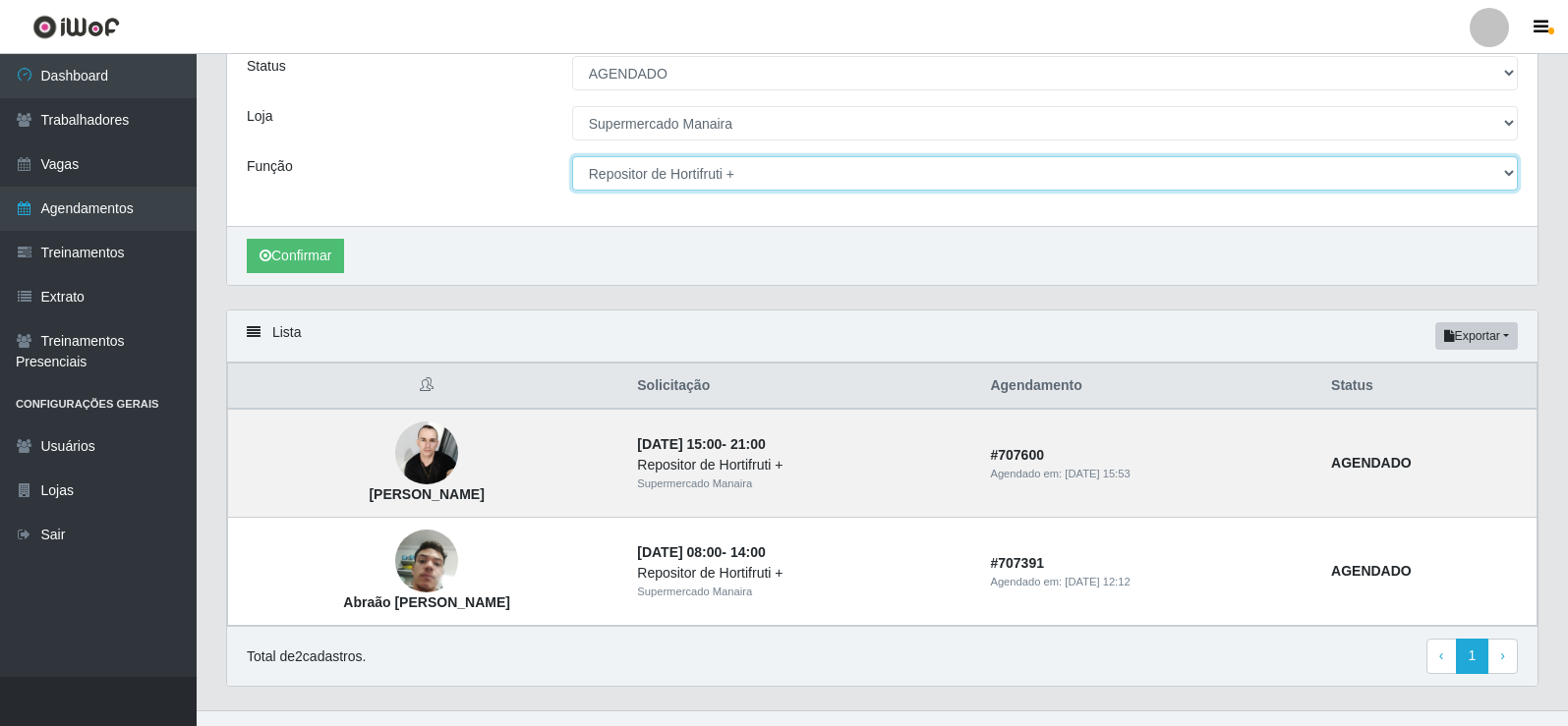
click at [1505, 174] on select "[Selecione...] ASG ASG + ASG ++ Embalador Embalador + Embalador ++ Operador de …" at bounding box center [1045, 173] width 946 height 35
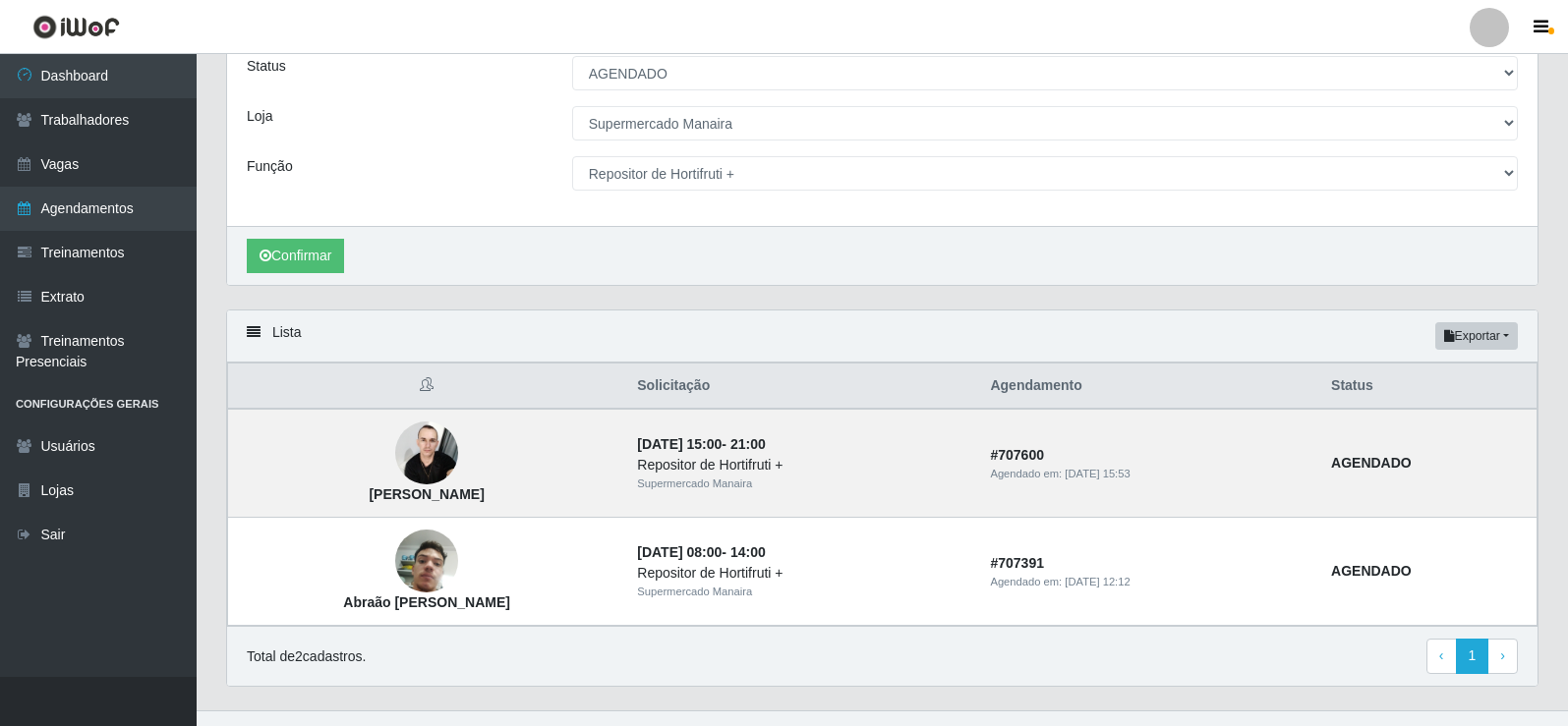
click at [1532, 150] on div "Início em [DATE] Término em [DATE] Status [Selecione...] AGENDADO AGUARDANDO LI…" at bounding box center [882, 80] width 1310 height 290
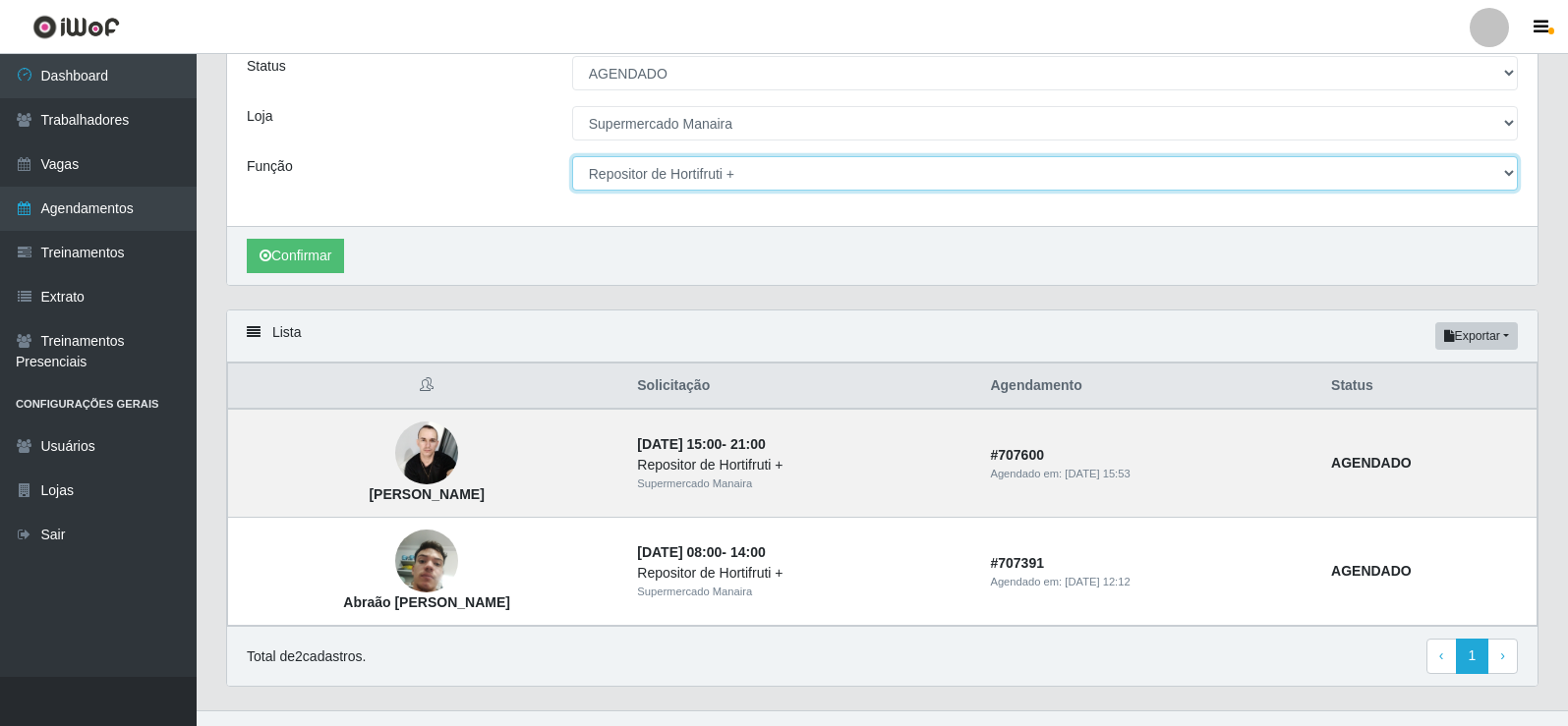
click at [1512, 179] on select "[Selecione...] ASG ASG + ASG ++ Embalador Embalador + Embalador ++ Operador de …" at bounding box center [1045, 173] width 946 height 35
select select "24"
click at [572, 157] on select "[Selecione...] ASG ASG + ASG ++ Embalador Embalador + Embalador ++ Operador de …" at bounding box center [1045, 173] width 946 height 35
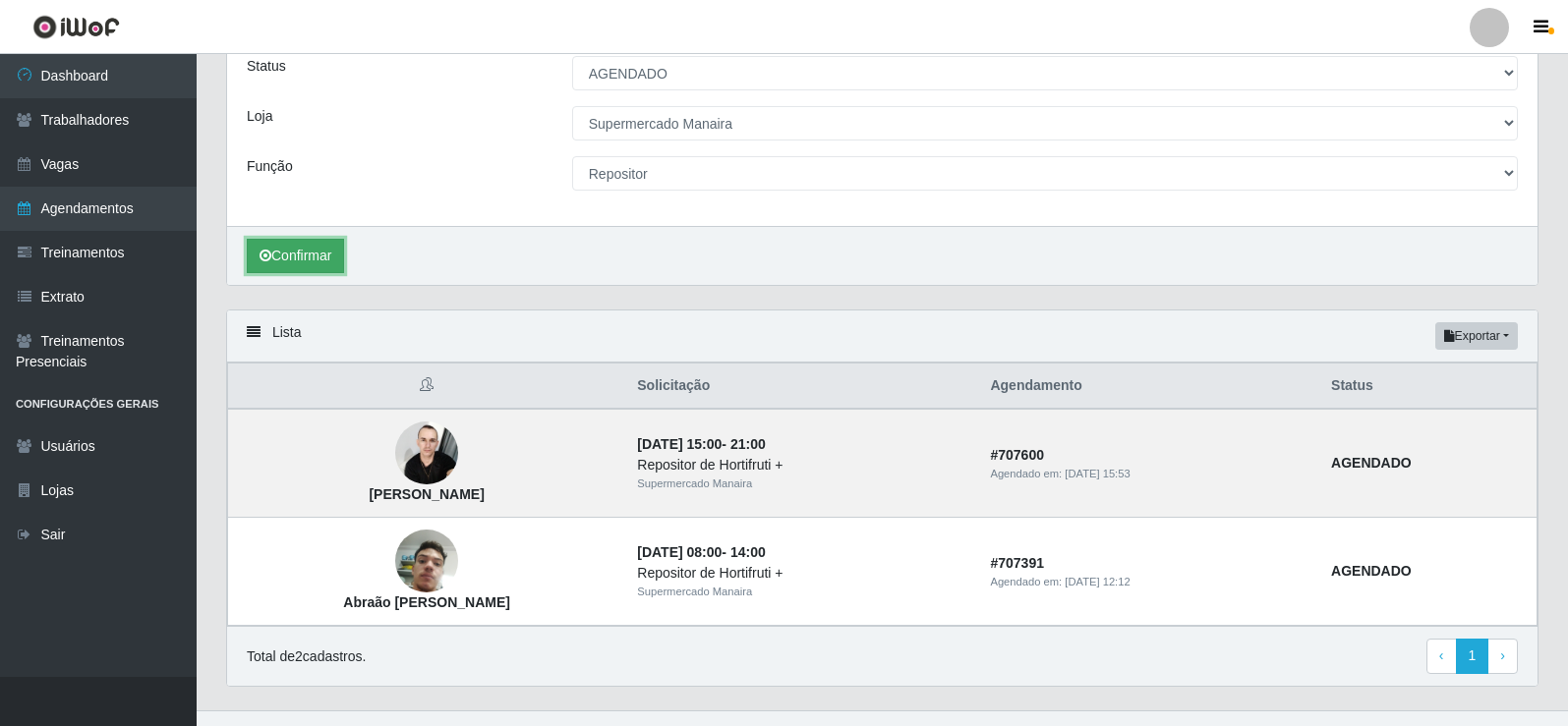
click at [319, 253] on button "Confirmar" at bounding box center [295, 255] width 97 height 35
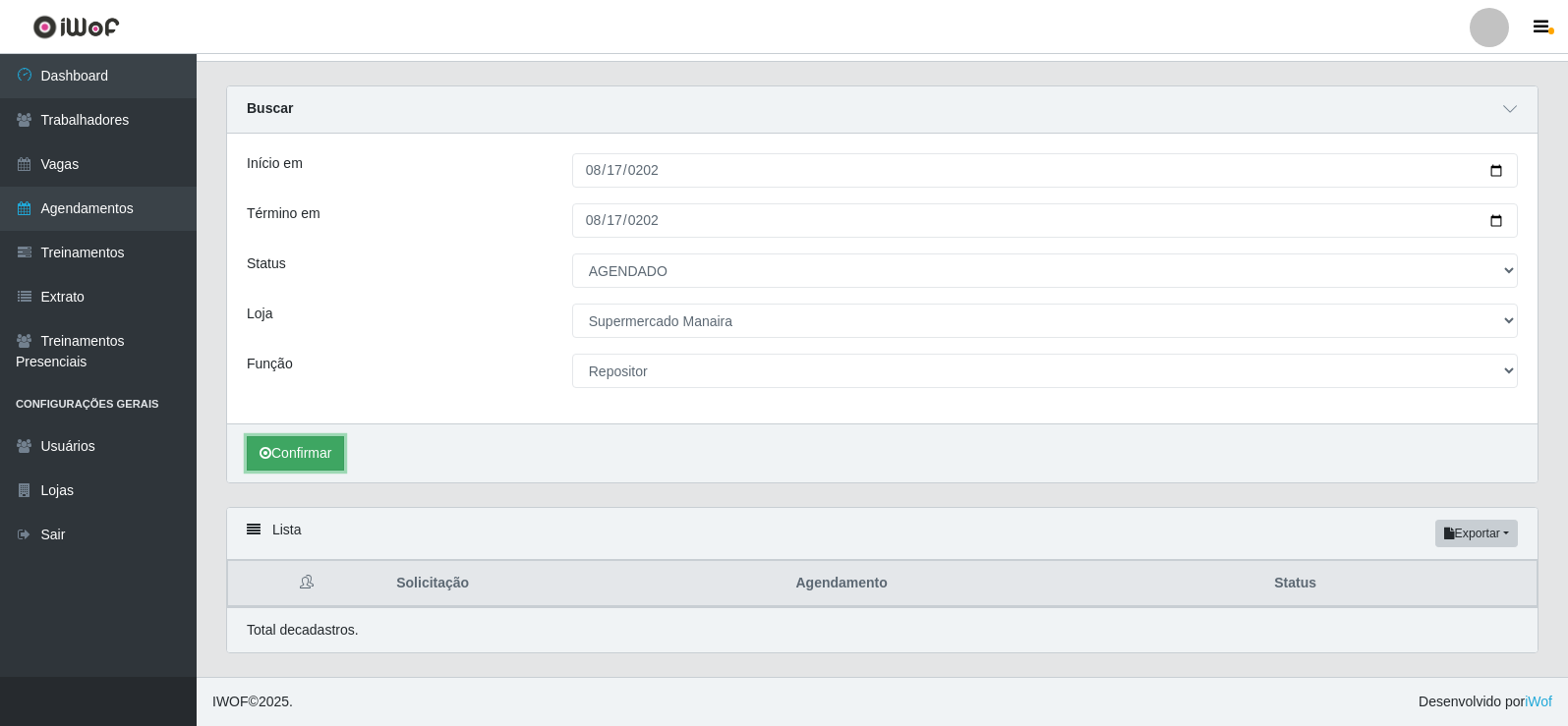
scroll to position [39, 0]
click at [317, 448] on button "Confirmar" at bounding box center [295, 453] width 97 height 35
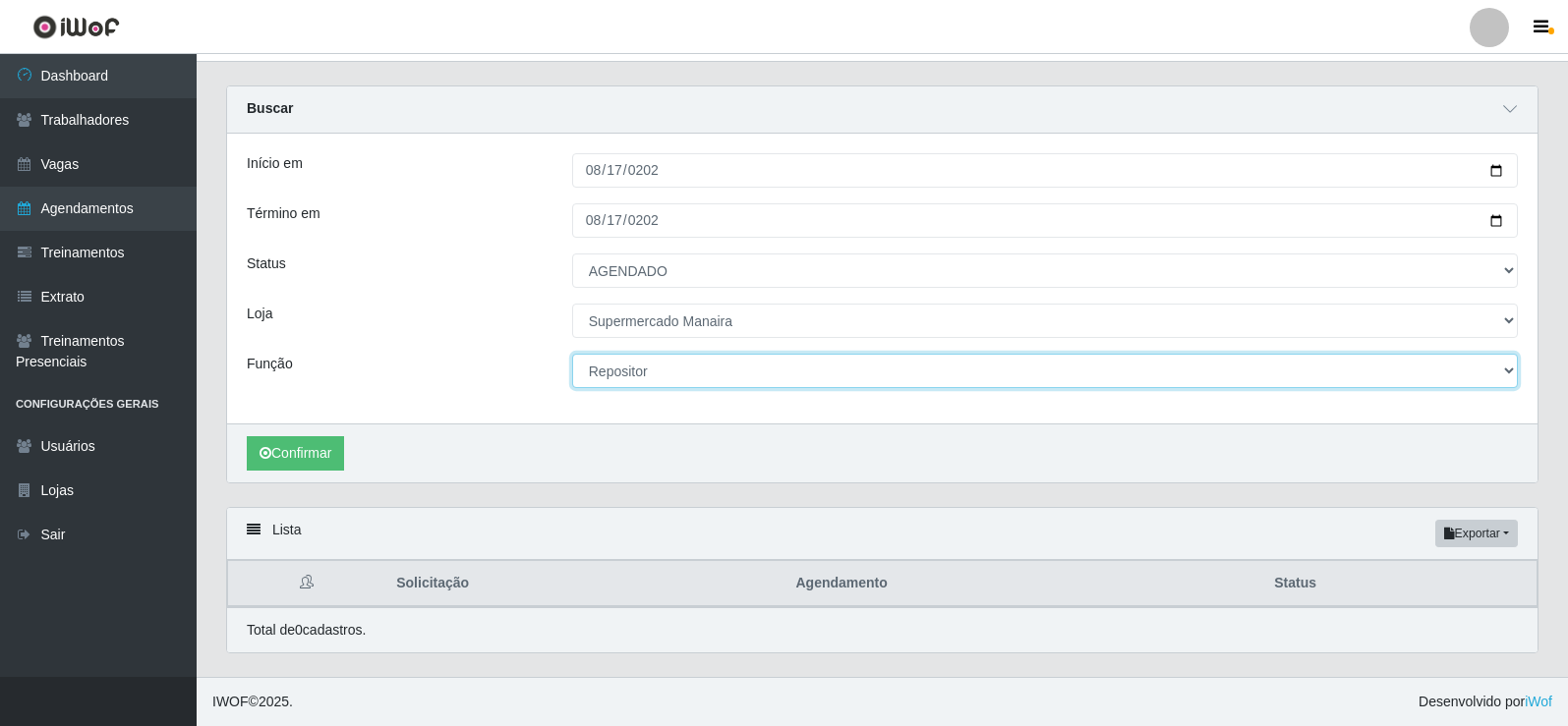
click at [1506, 365] on select "[Selecione...] ASG ASG + ASG ++ Embalador Embalador + Embalador ++ Operador de …" at bounding box center [1045, 371] width 946 height 35
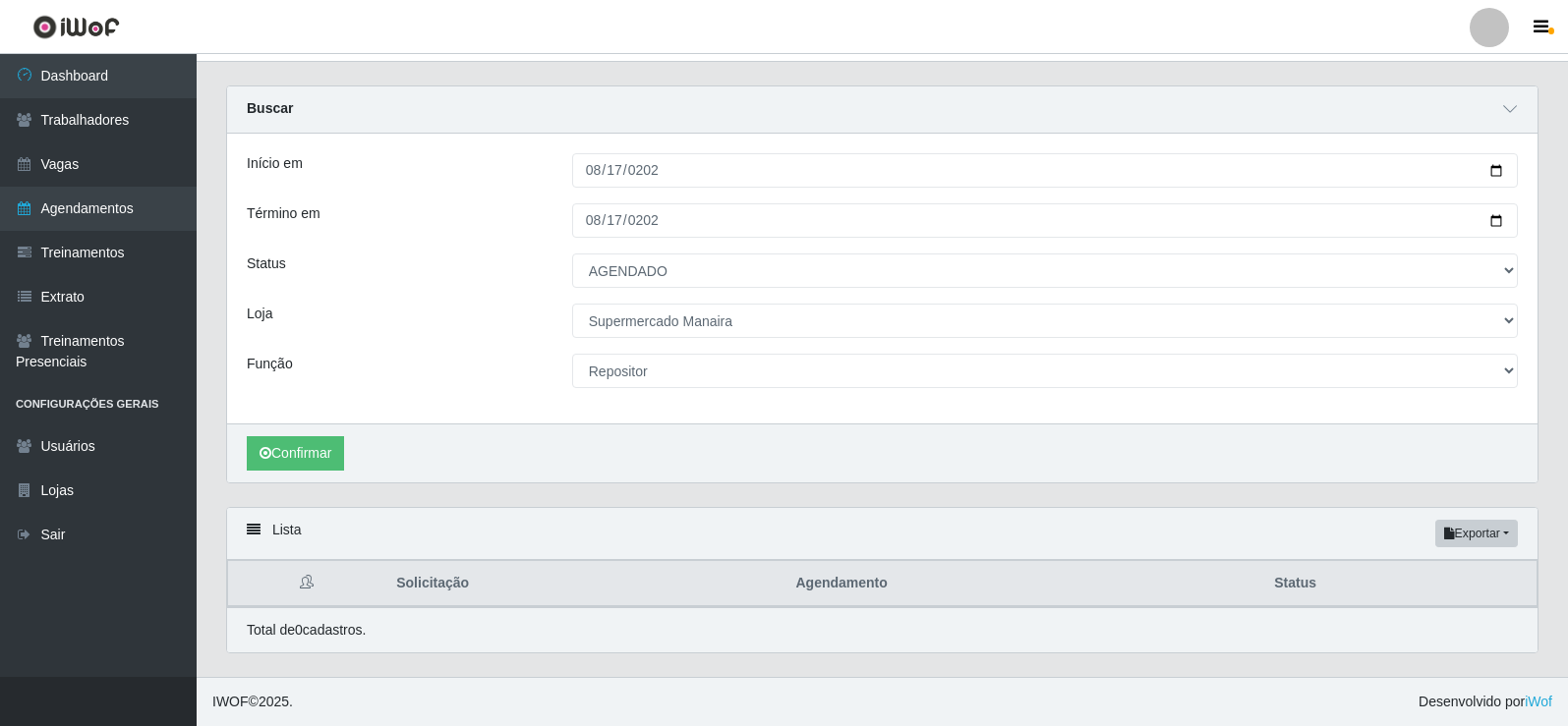
click at [1018, 464] on div "Confirmar" at bounding box center [882, 453] width 1310 height 59
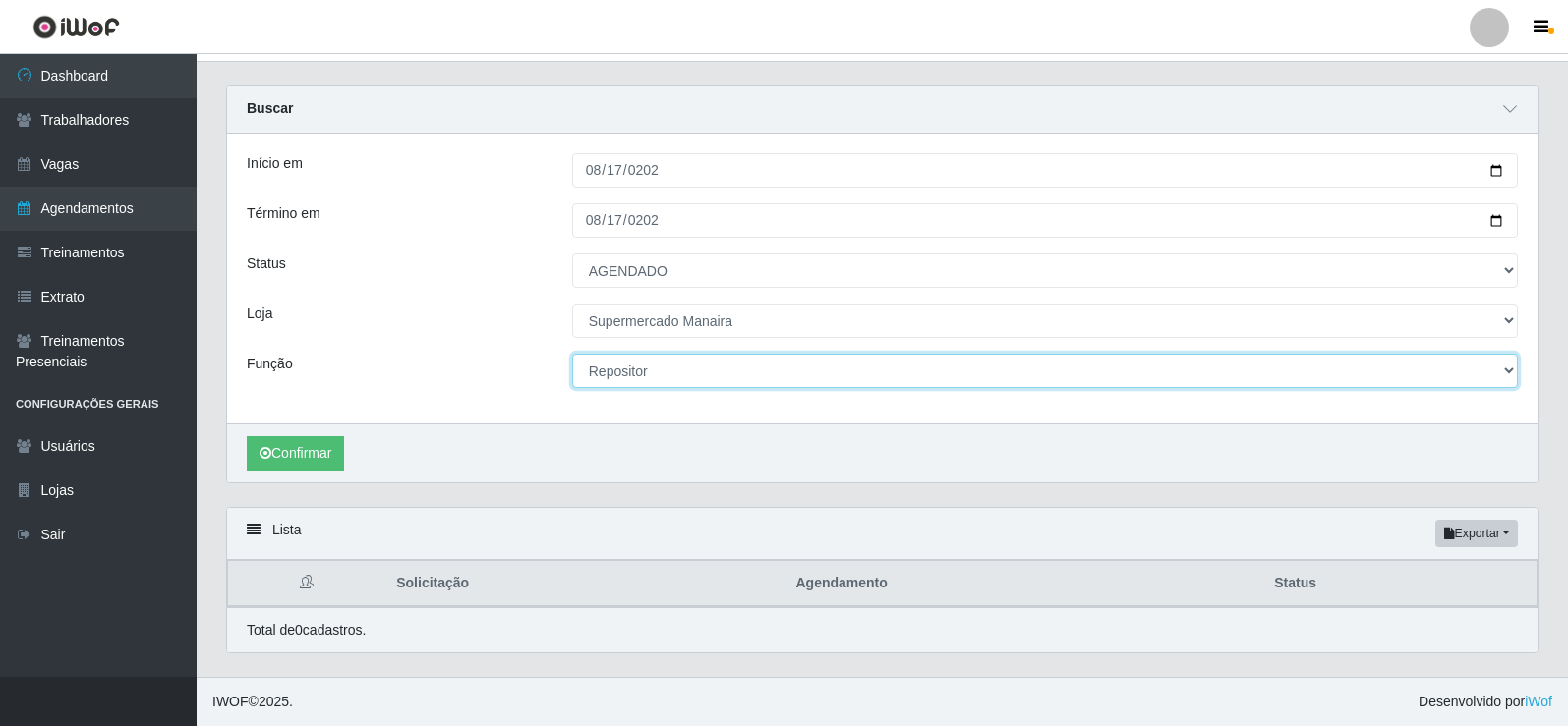
click at [1509, 383] on select "[Selecione...] ASG ASG + ASG ++ Embalador Embalador + Embalador ++ Operador de …" at bounding box center [1045, 371] width 946 height 35
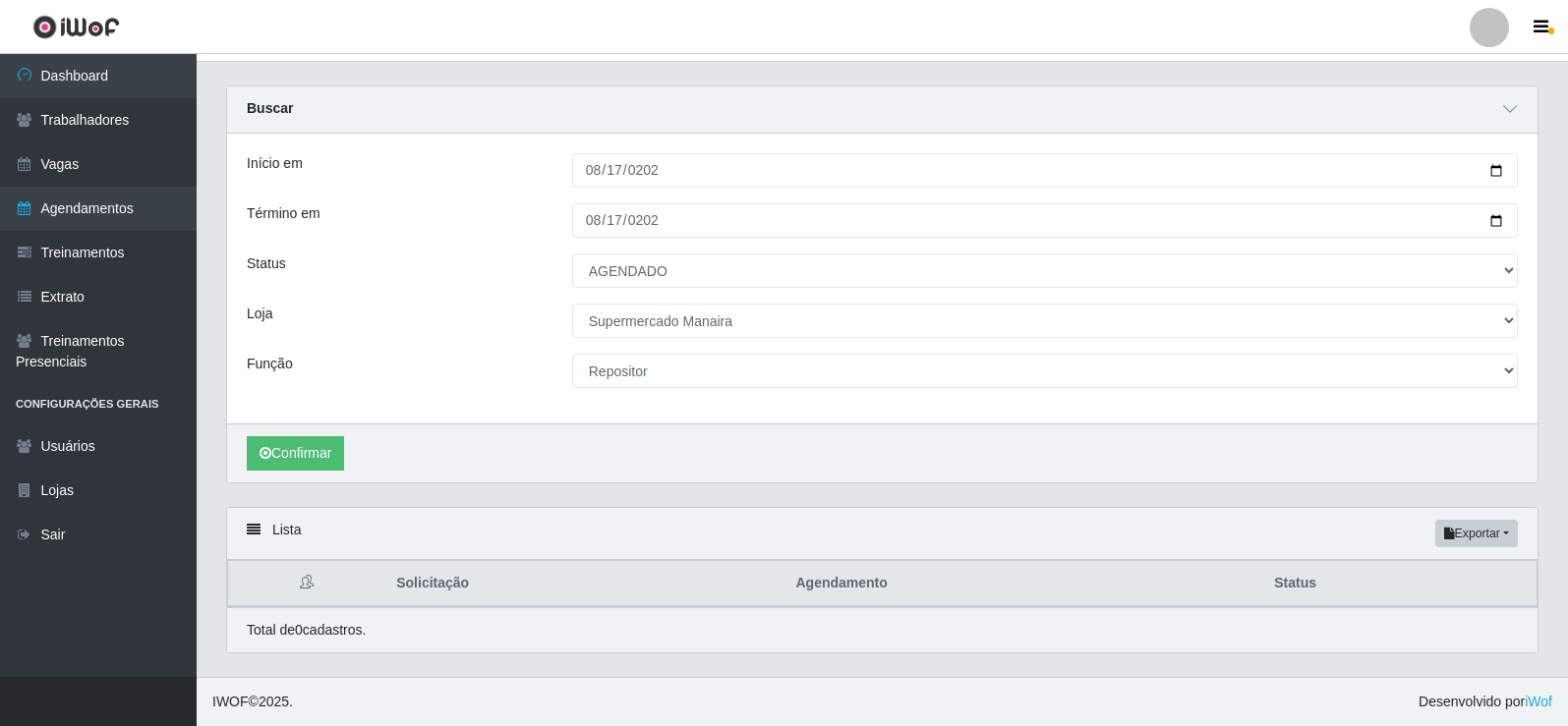
click at [918, 444] on div "Confirmar" at bounding box center [882, 453] width 1310 height 59
